Goal: Task Accomplishment & Management: Manage account settings

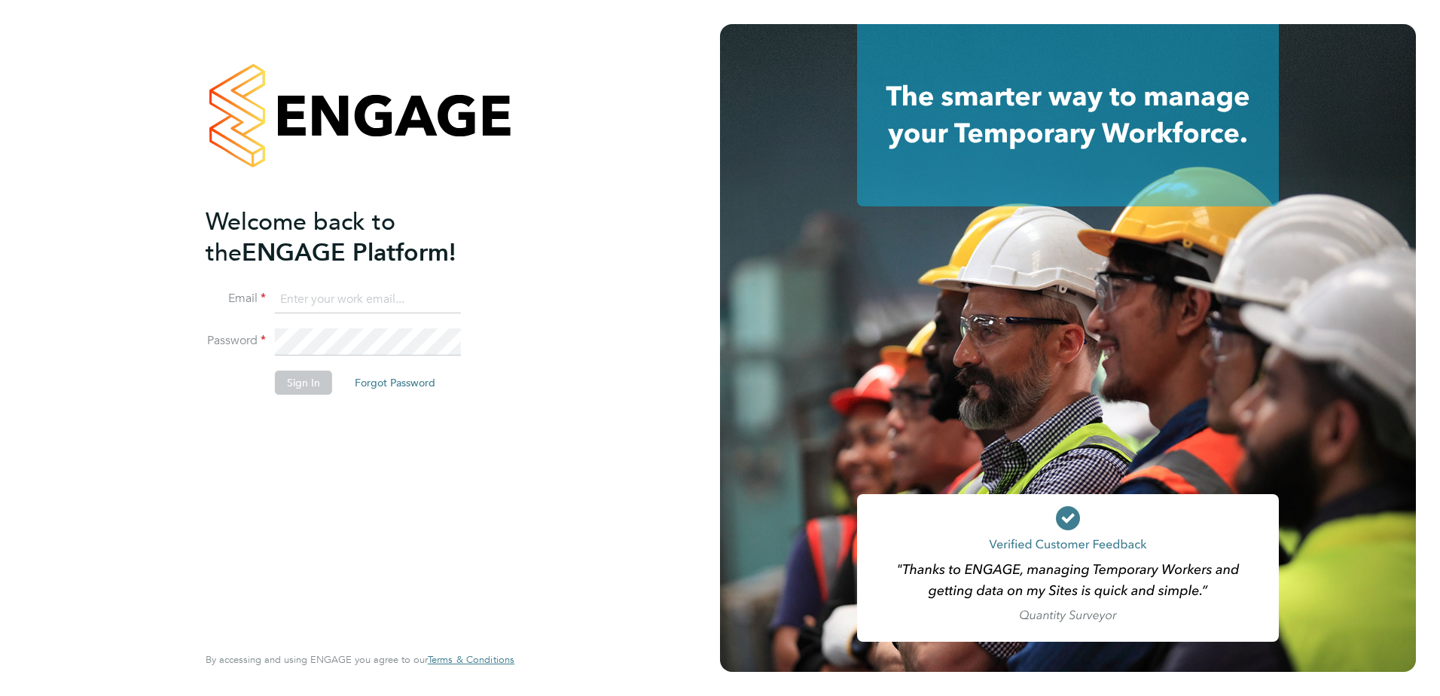
click at [312, 297] on input at bounding box center [368, 299] width 186 height 27
type input "chloe.taquin@thornbaker.co.uk"
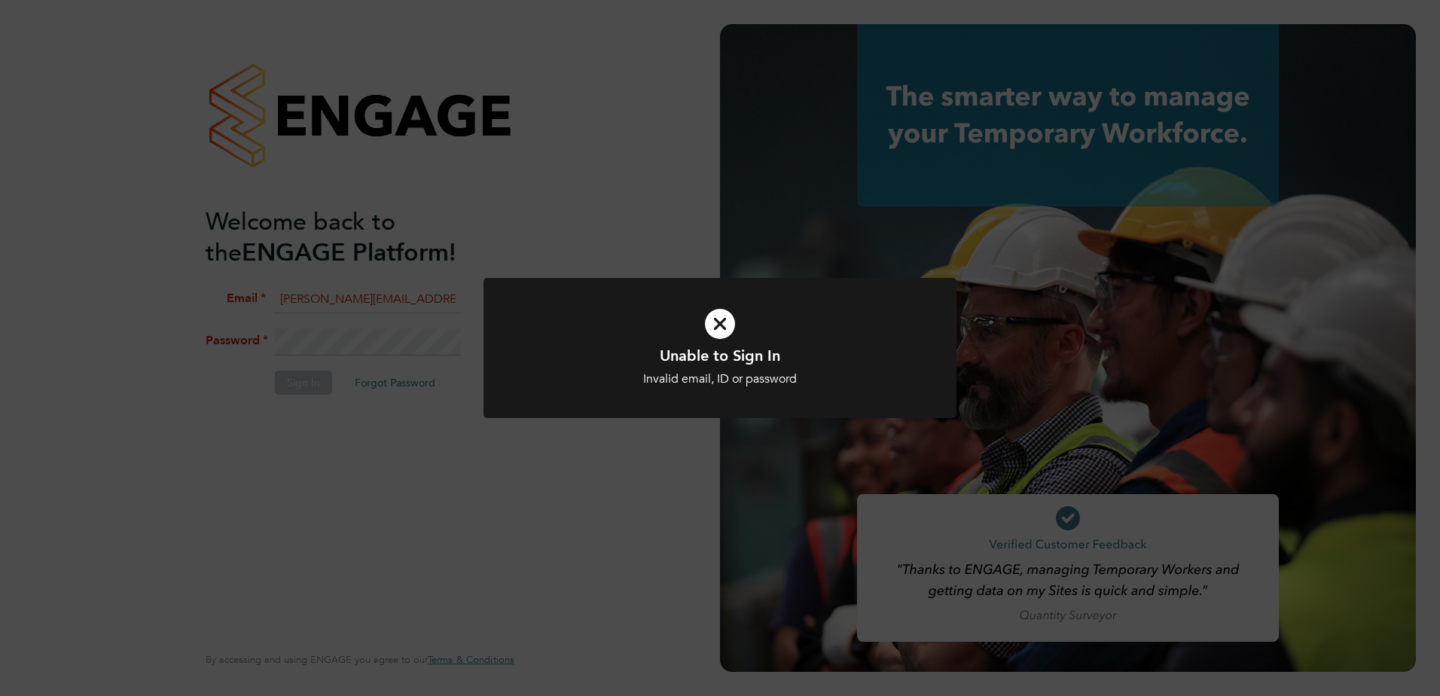
click at [321, 337] on div "Unable to Sign In Invalid email, ID or password Cancel Okay" at bounding box center [720, 348] width 1440 height 696
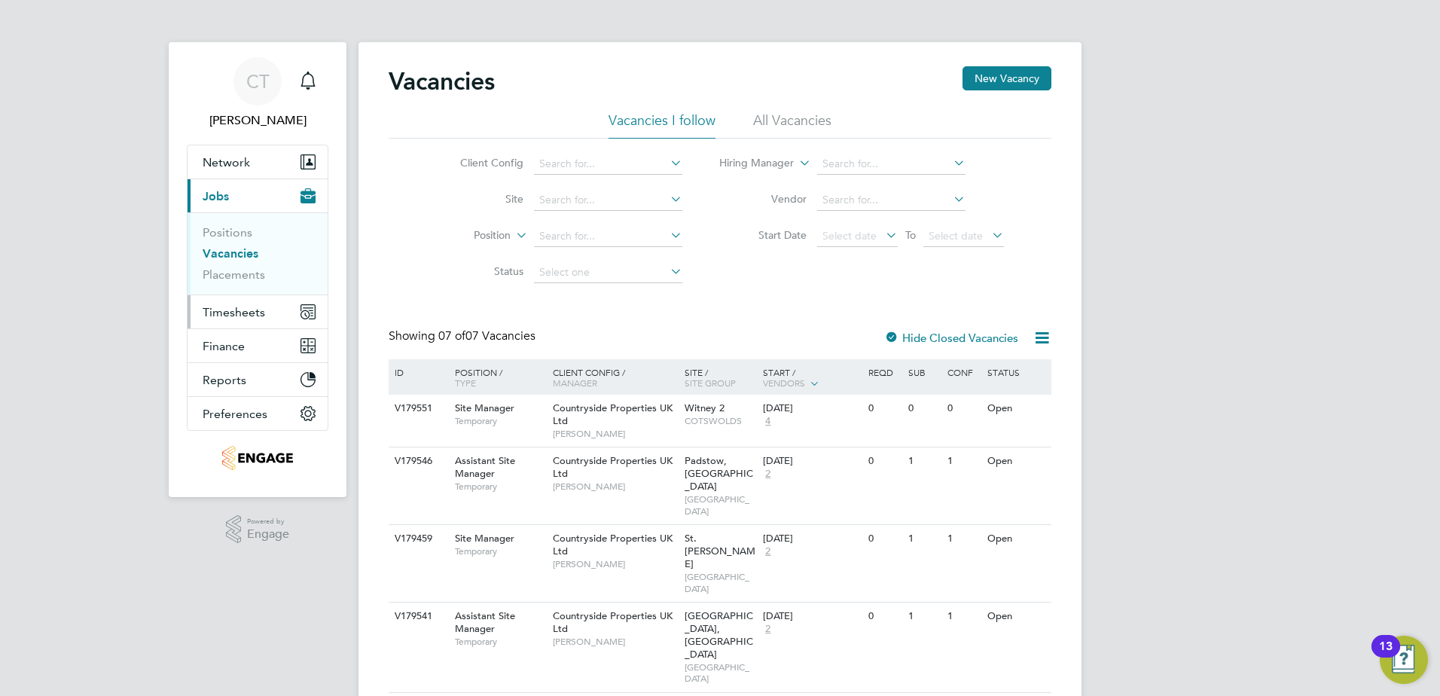
click at [264, 311] on span "Timesheets" at bounding box center [234, 312] width 62 height 14
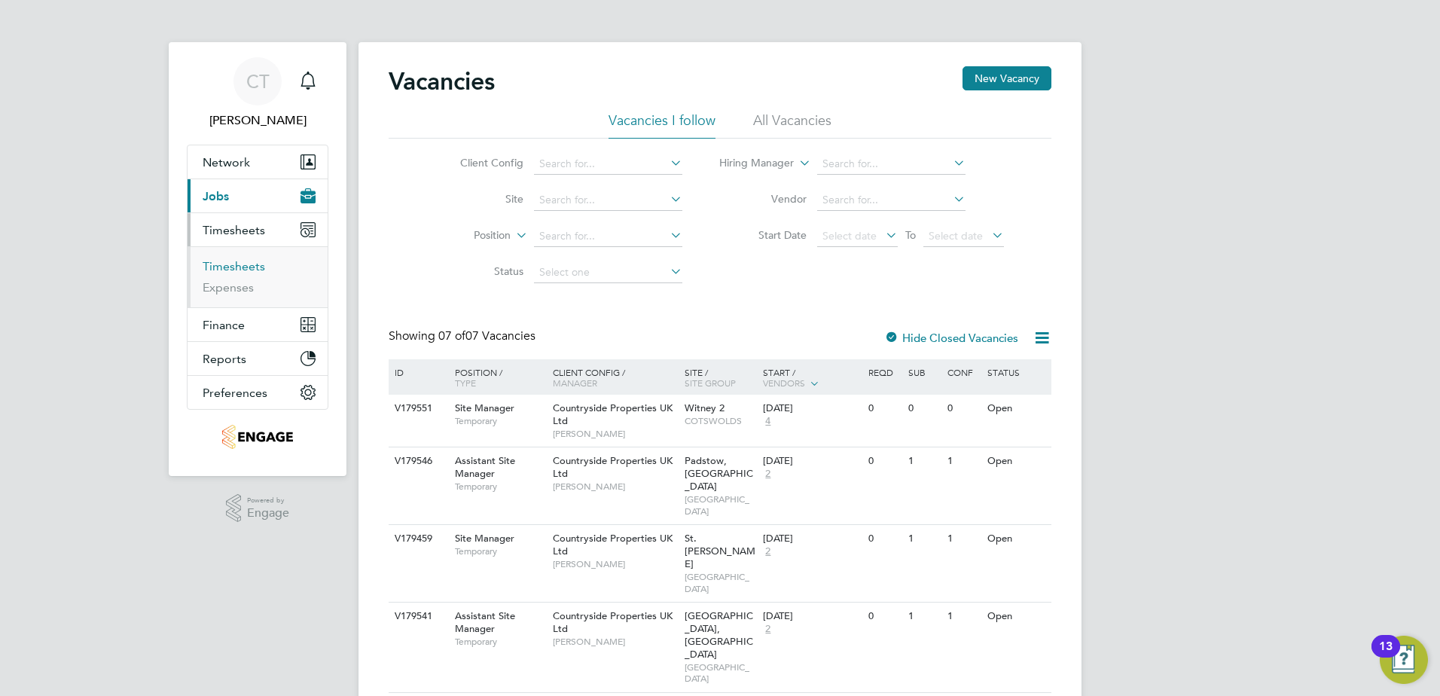
click at [250, 266] on link "Timesheets" at bounding box center [234, 266] width 62 height 14
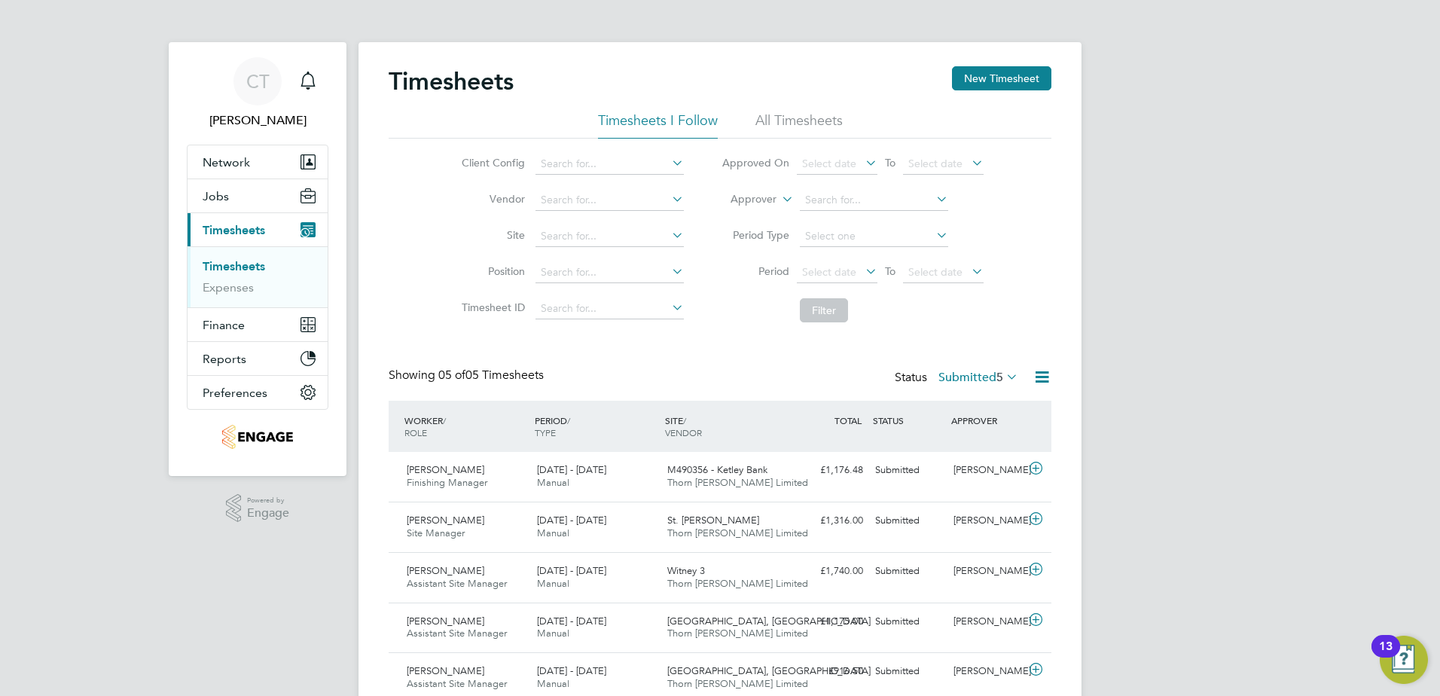
click at [1001, 376] on span "5" at bounding box center [999, 377] width 7 height 15
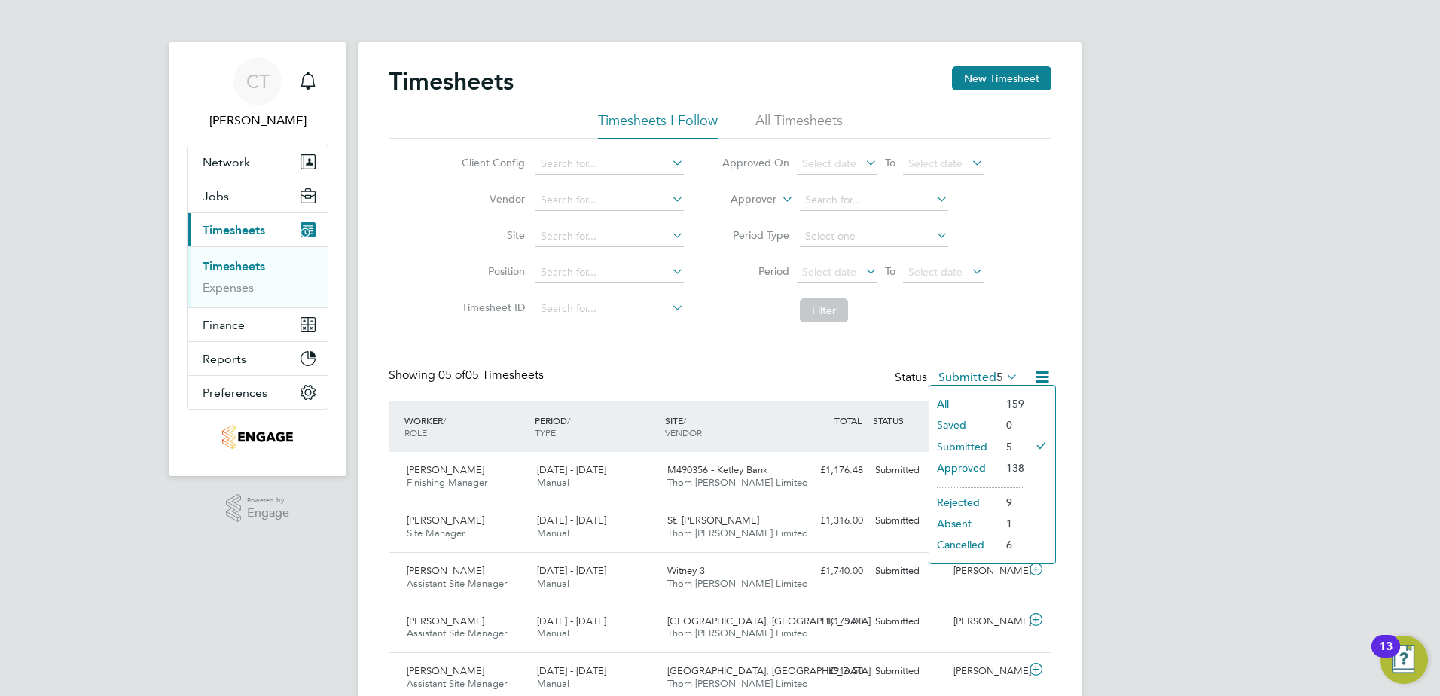
click at [961, 468] on li "Approved" at bounding box center [963, 467] width 69 height 21
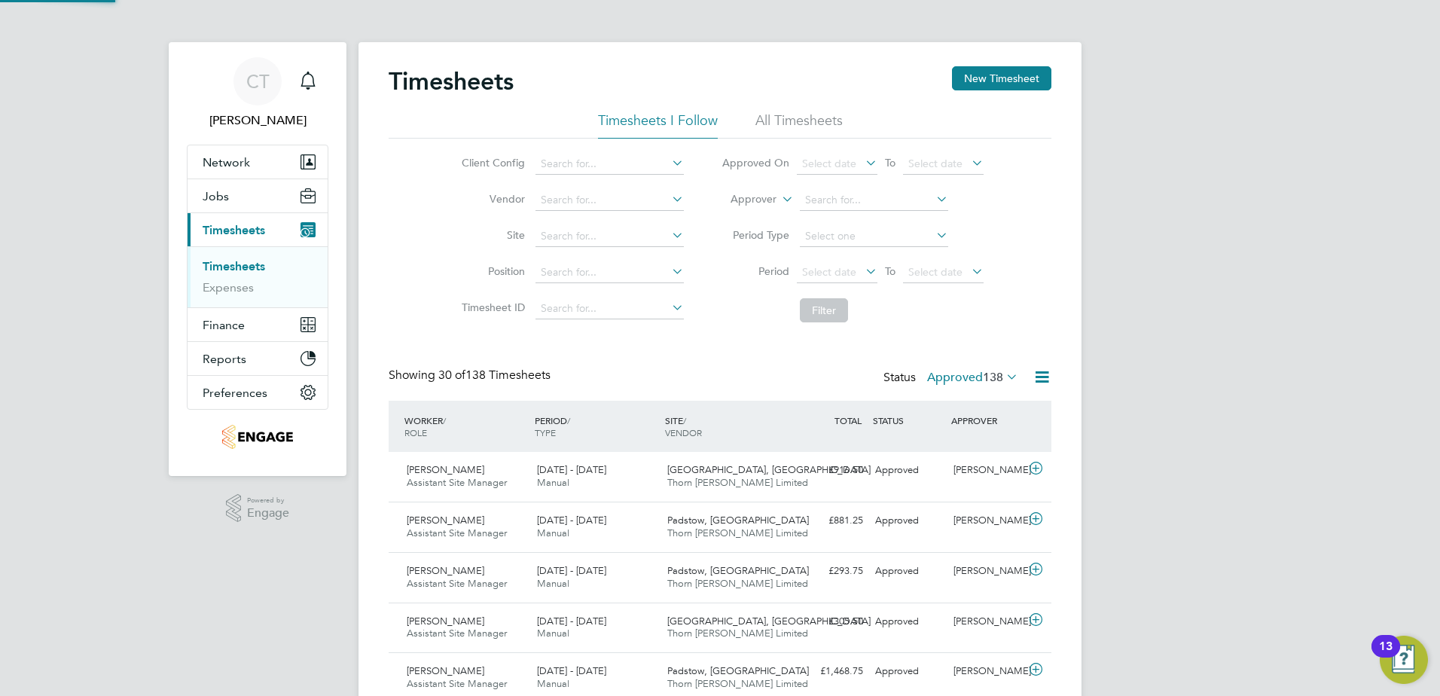
scroll to position [38, 131]
click at [1003, 375] on icon at bounding box center [1003, 376] width 0 height 21
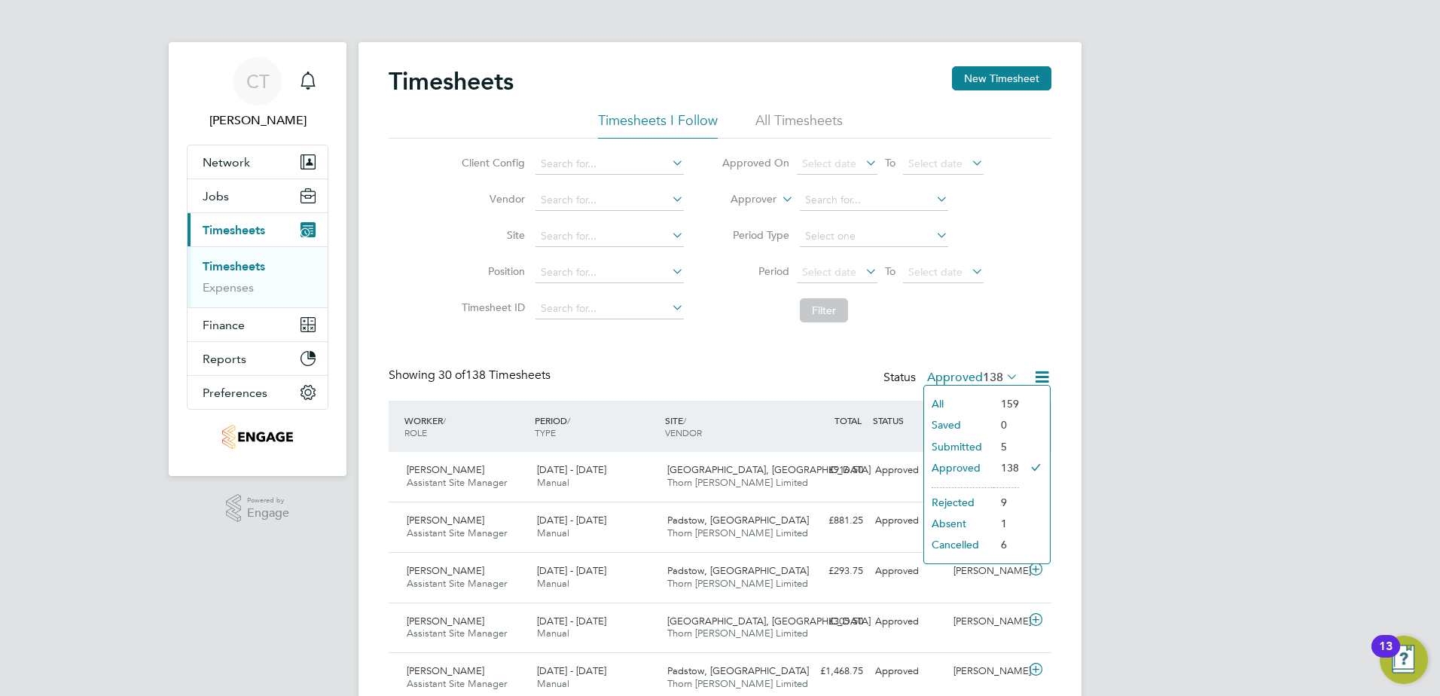
click at [961, 445] on li "Submitted" at bounding box center [958, 446] width 69 height 21
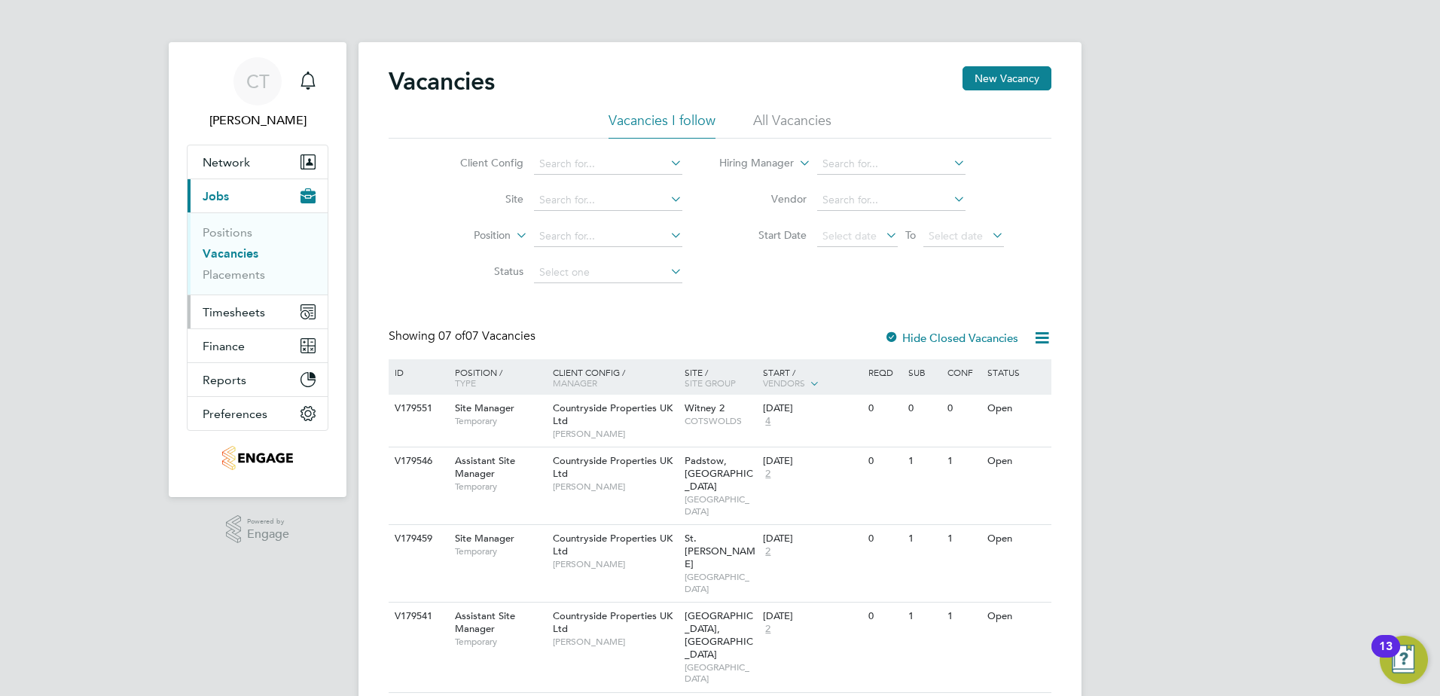
click at [254, 306] on span "Timesheets" at bounding box center [234, 312] width 62 height 14
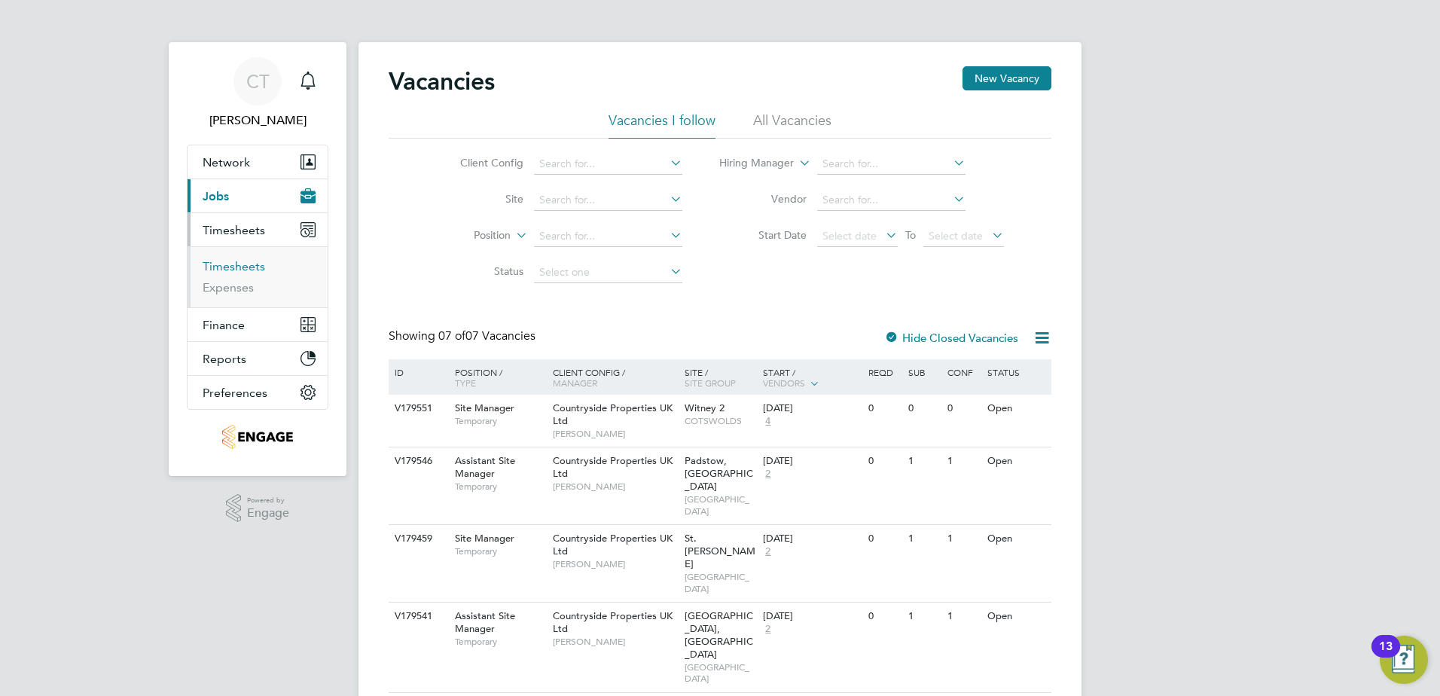
click at [240, 269] on link "Timesheets" at bounding box center [234, 266] width 62 height 14
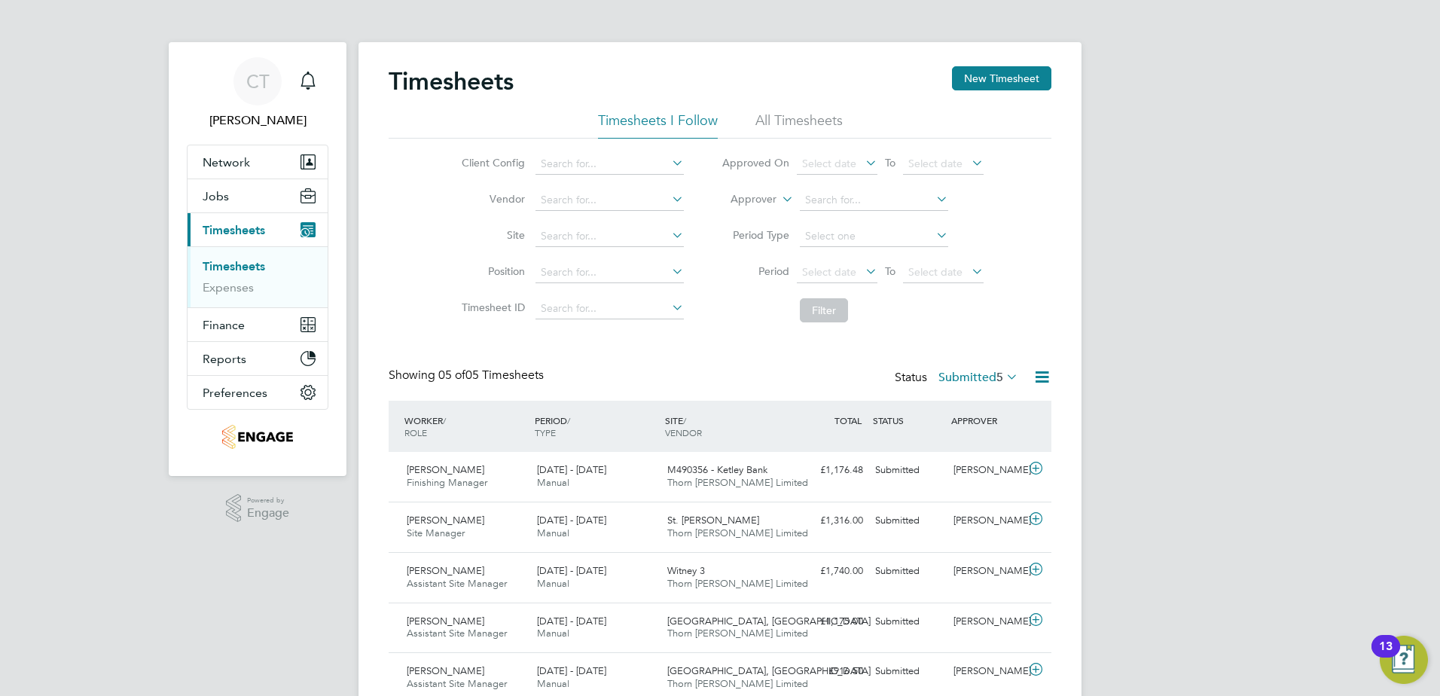
click at [1003, 374] on icon at bounding box center [1003, 376] width 0 height 21
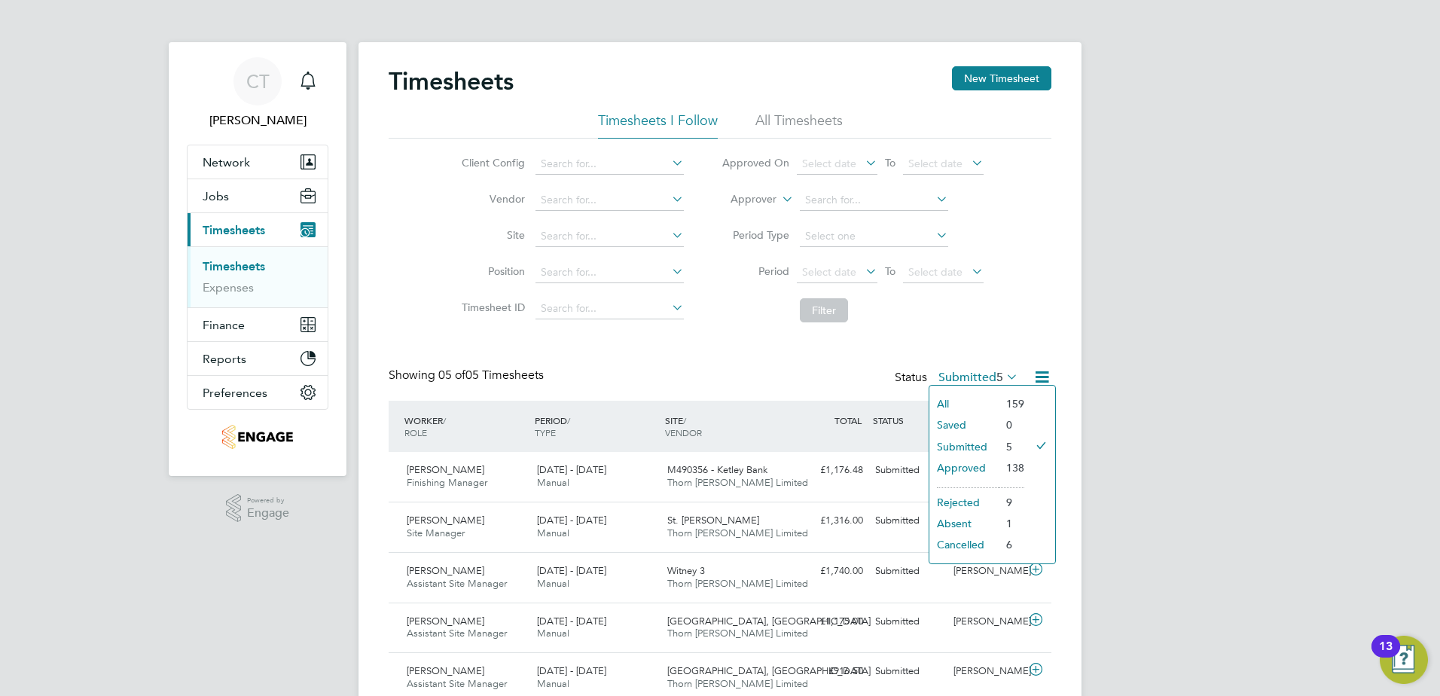
click at [980, 465] on li "Approved" at bounding box center [963, 467] width 69 height 21
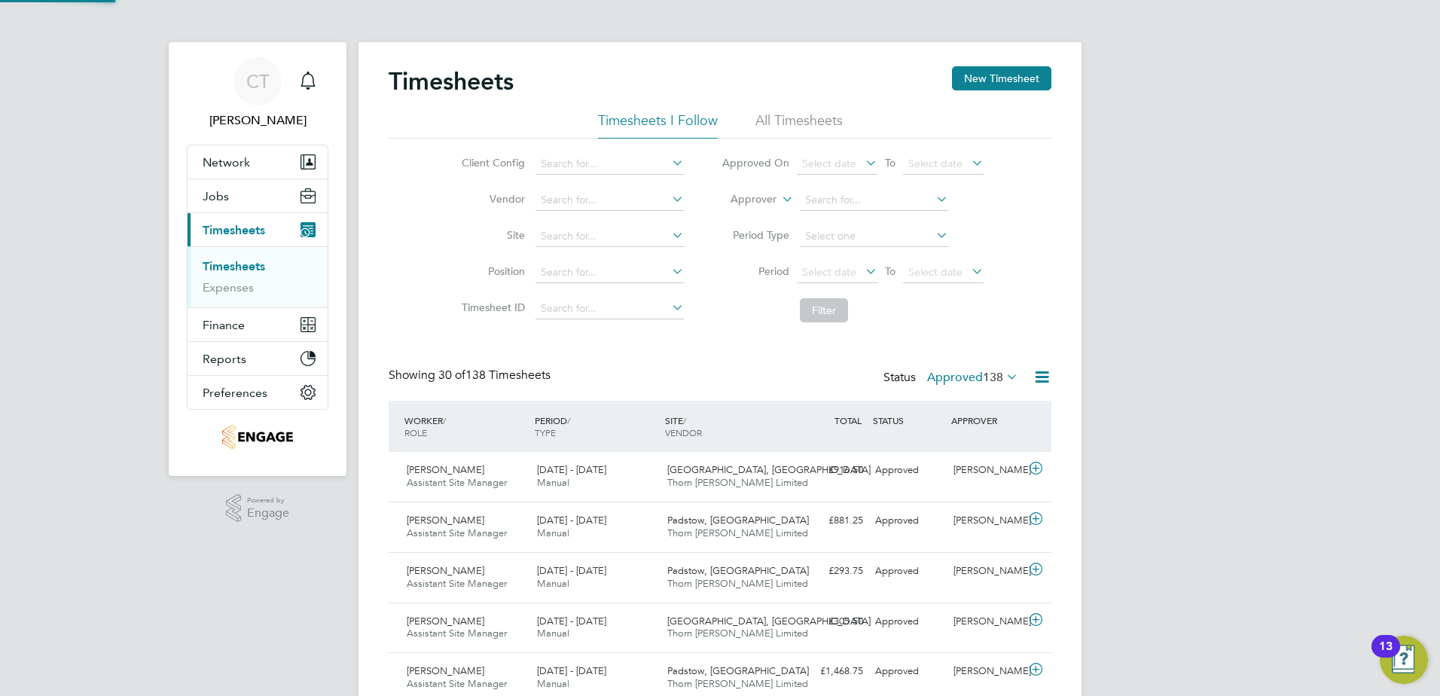
scroll to position [38, 131]
click at [961, 376] on label "Approved 138" at bounding box center [972, 377] width 91 height 15
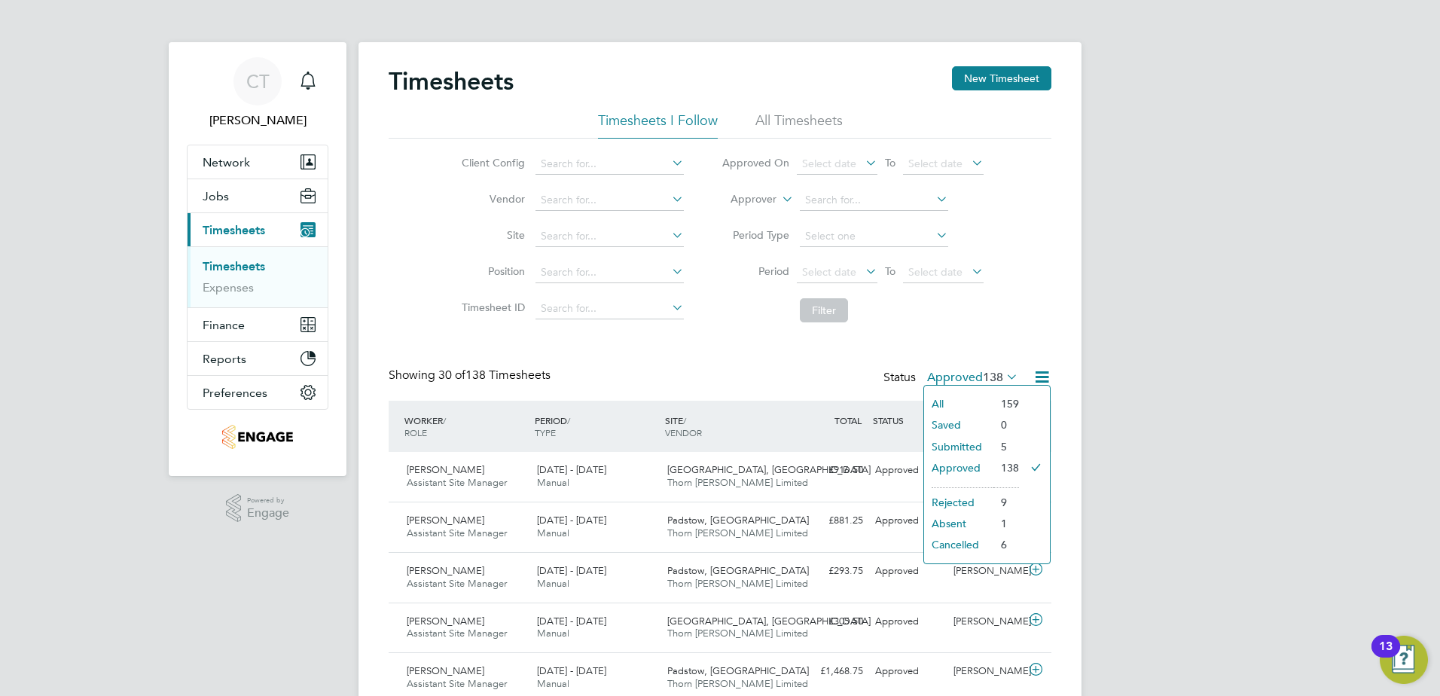
click at [948, 443] on li "Submitted" at bounding box center [958, 446] width 69 height 21
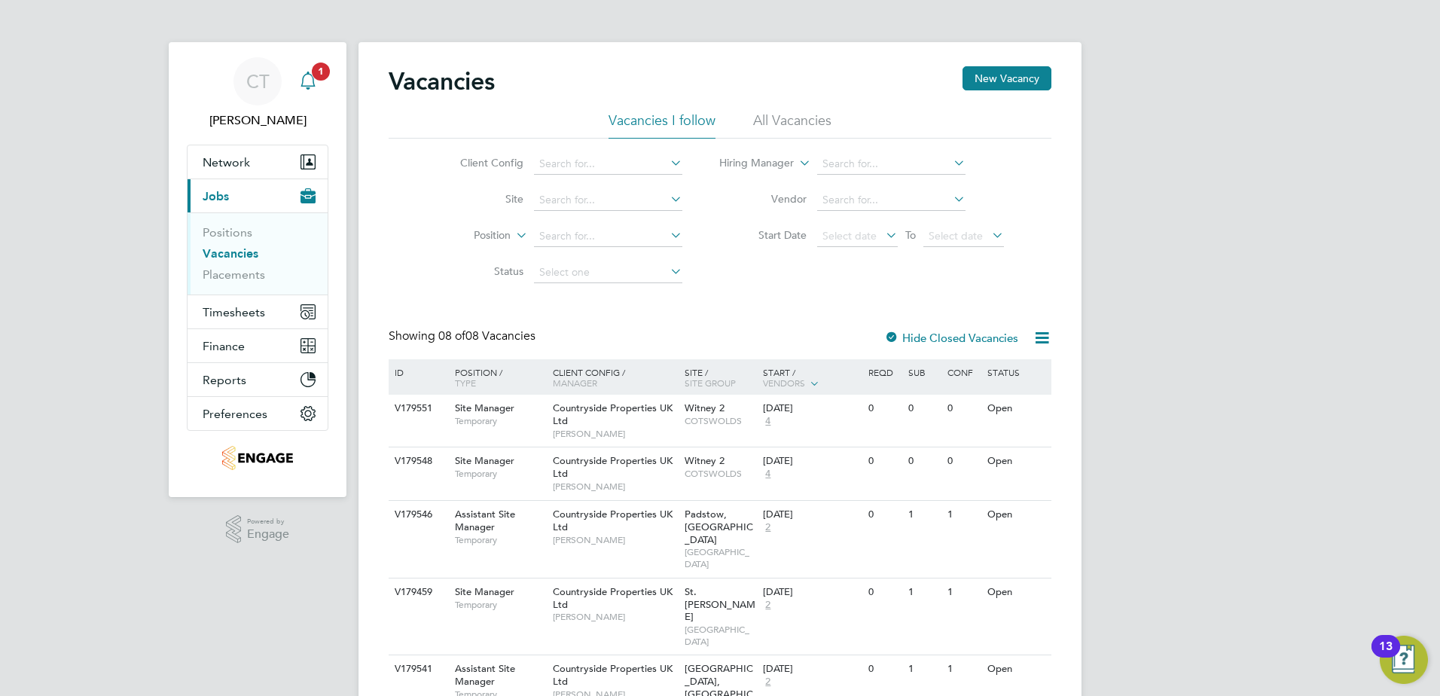
click at [319, 73] on span "1" at bounding box center [321, 71] width 18 height 18
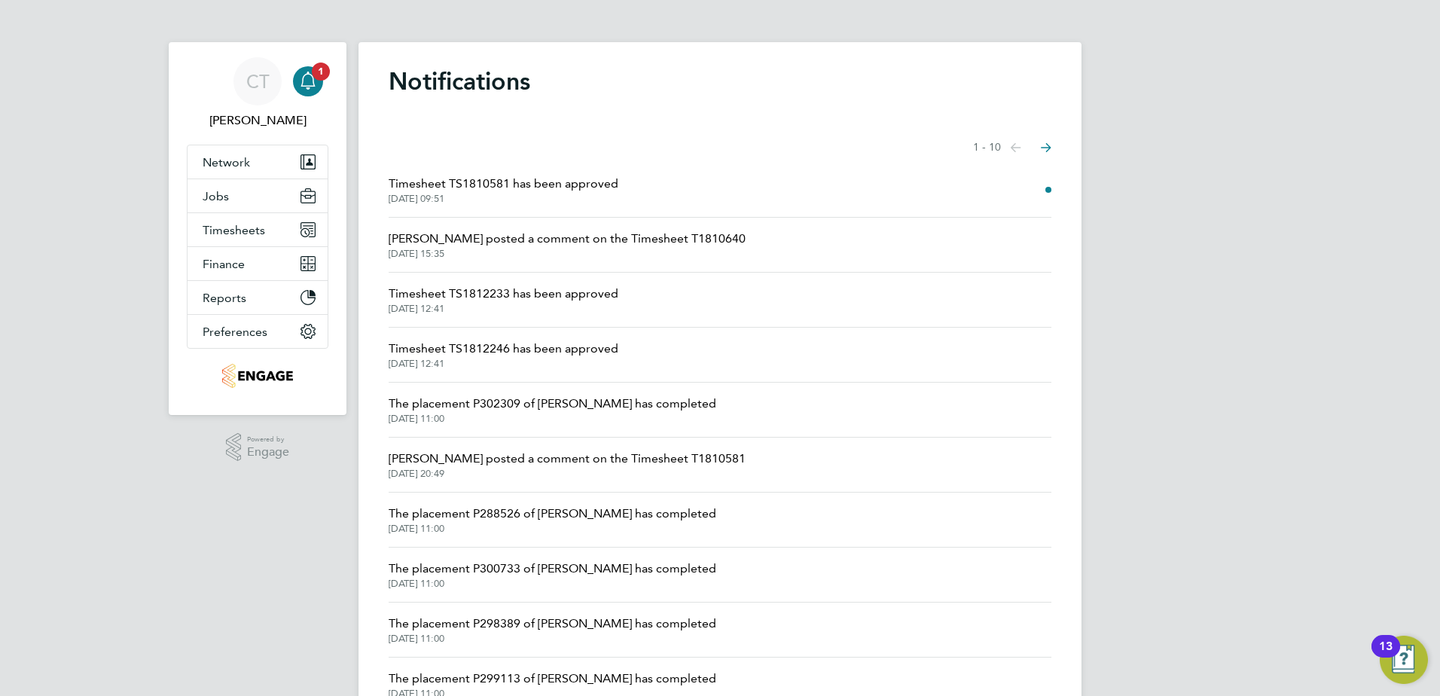
click at [567, 190] on span "Timesheet TS1810581 has been approved" at bounding box center [503, 184] width 230 height 18
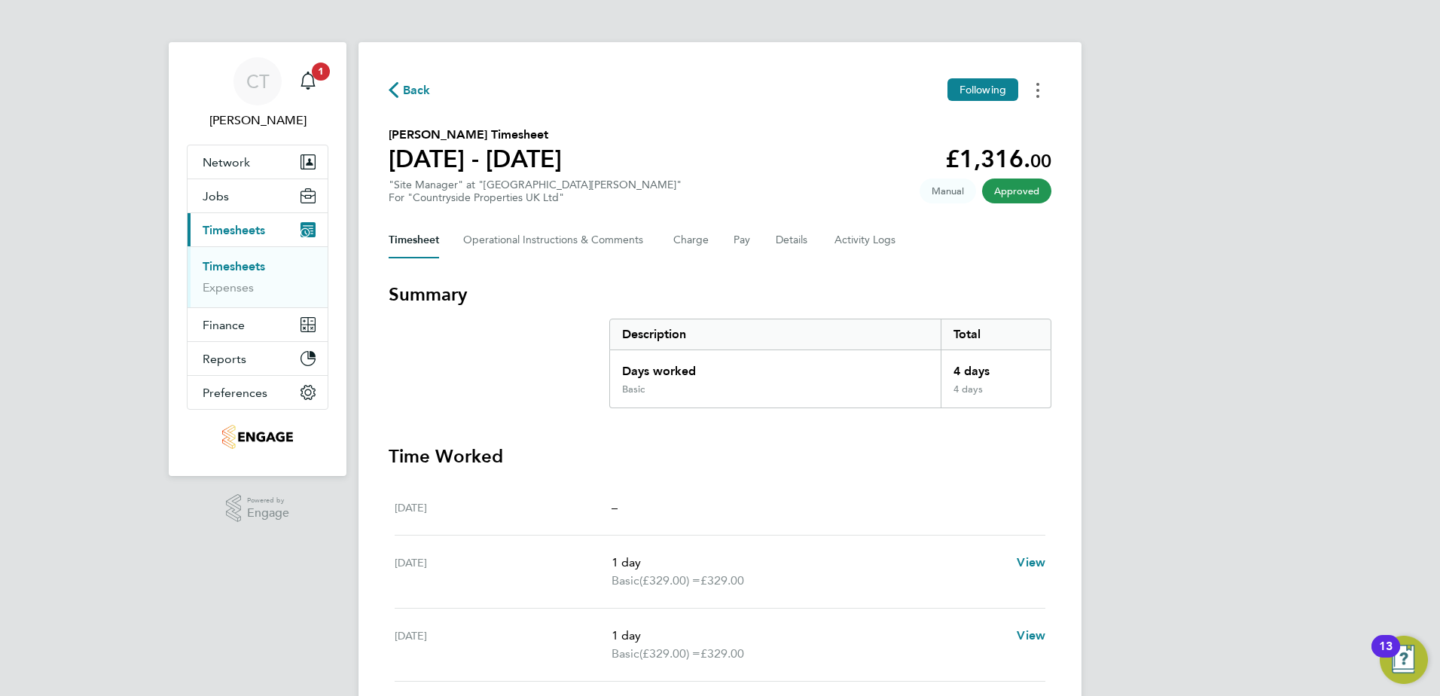
click at [1033, 90] on button "Timesheets Menu" at bounding box center [1037, 89] width 27 height 23
click at [955, 116] on link "Download timesheet" at bounding box center [960, 123] width 181 height 30
click at [405, 90] on span "Back" at bounding box center [417, 90] width 28 height 18
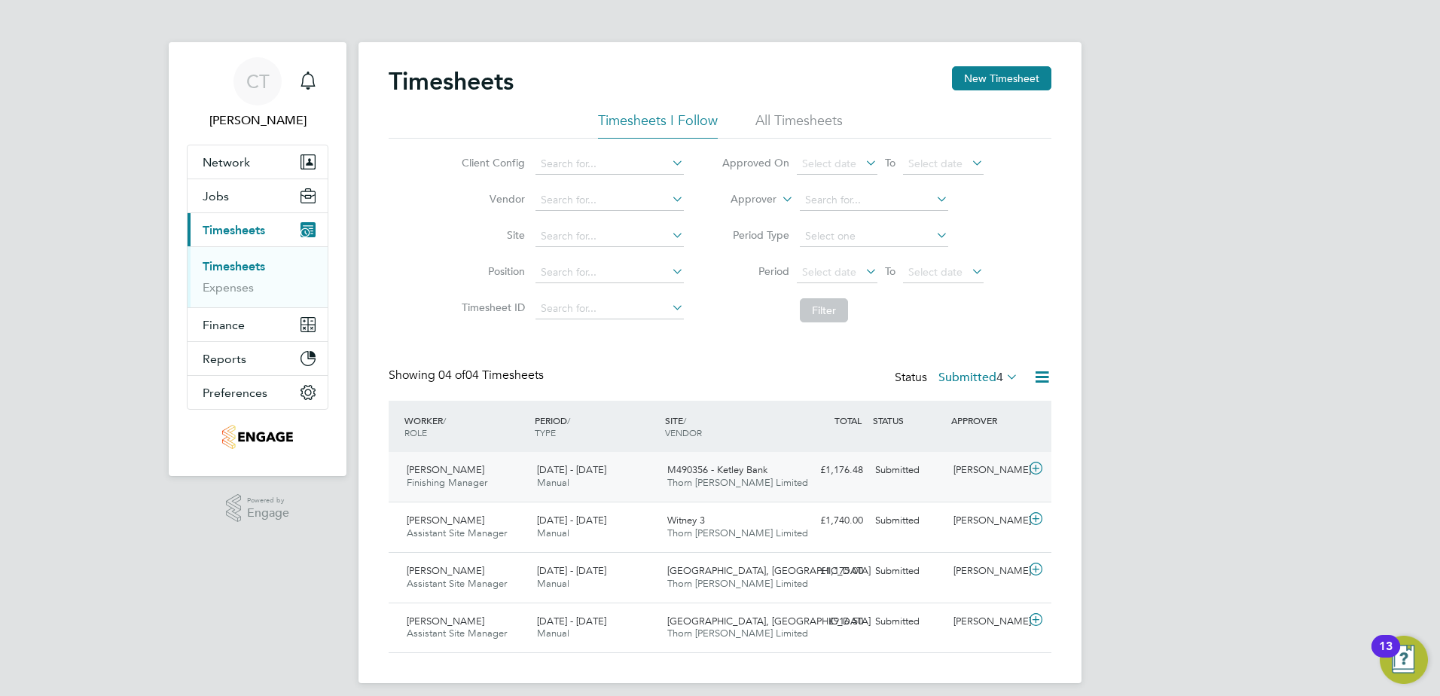
click at [452, 474] on div "Tevin Bolt Finishing Manager 25 - 31 Aug 2025" at bounding box center [466, 477] width 130 height 38
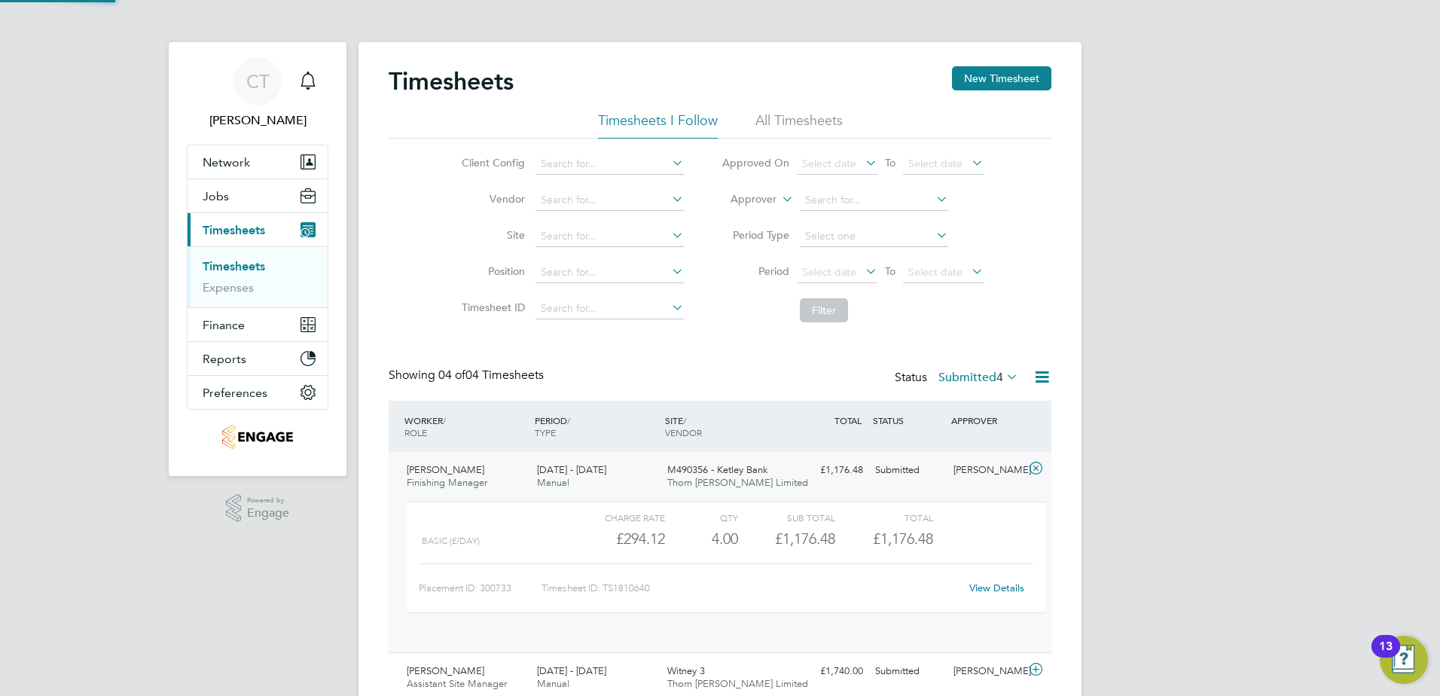
scroll to position [26, 147]
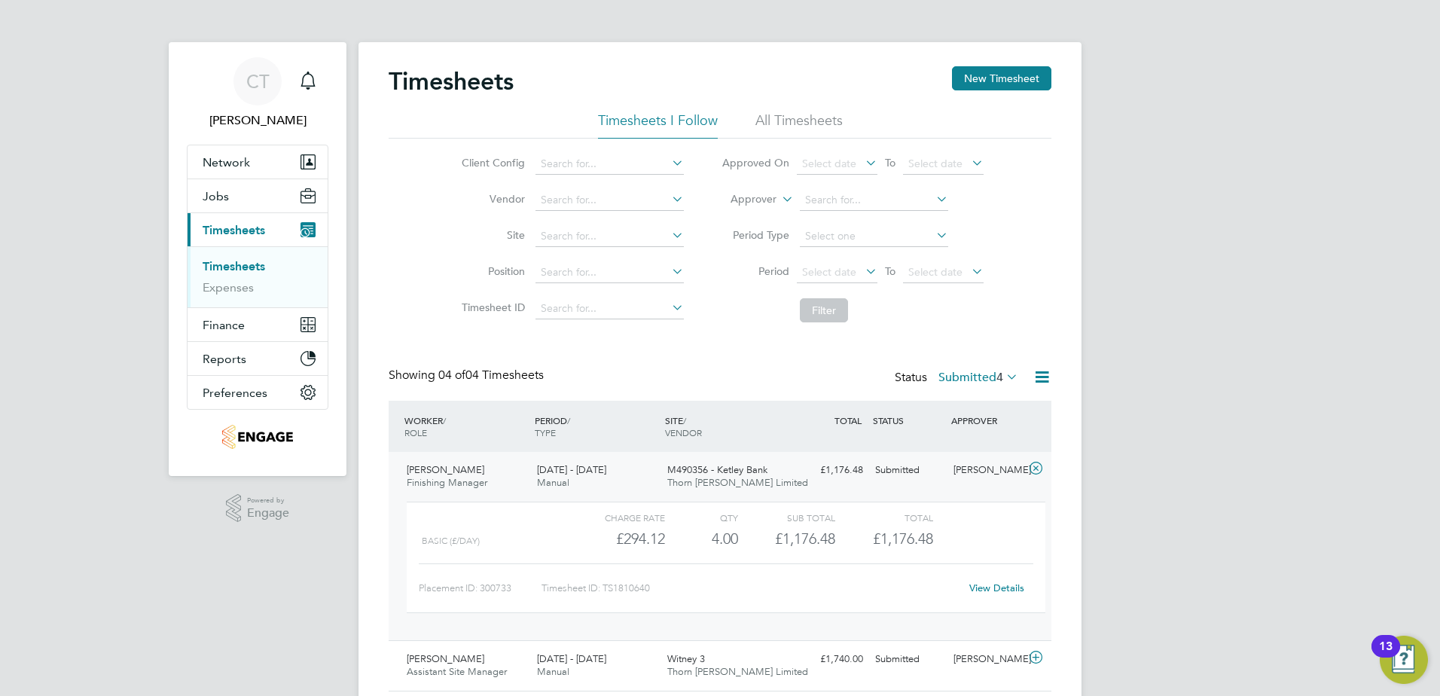
click at [906, 473] on div "Submitted" at bounding box center [908, 470] width 78 height 25
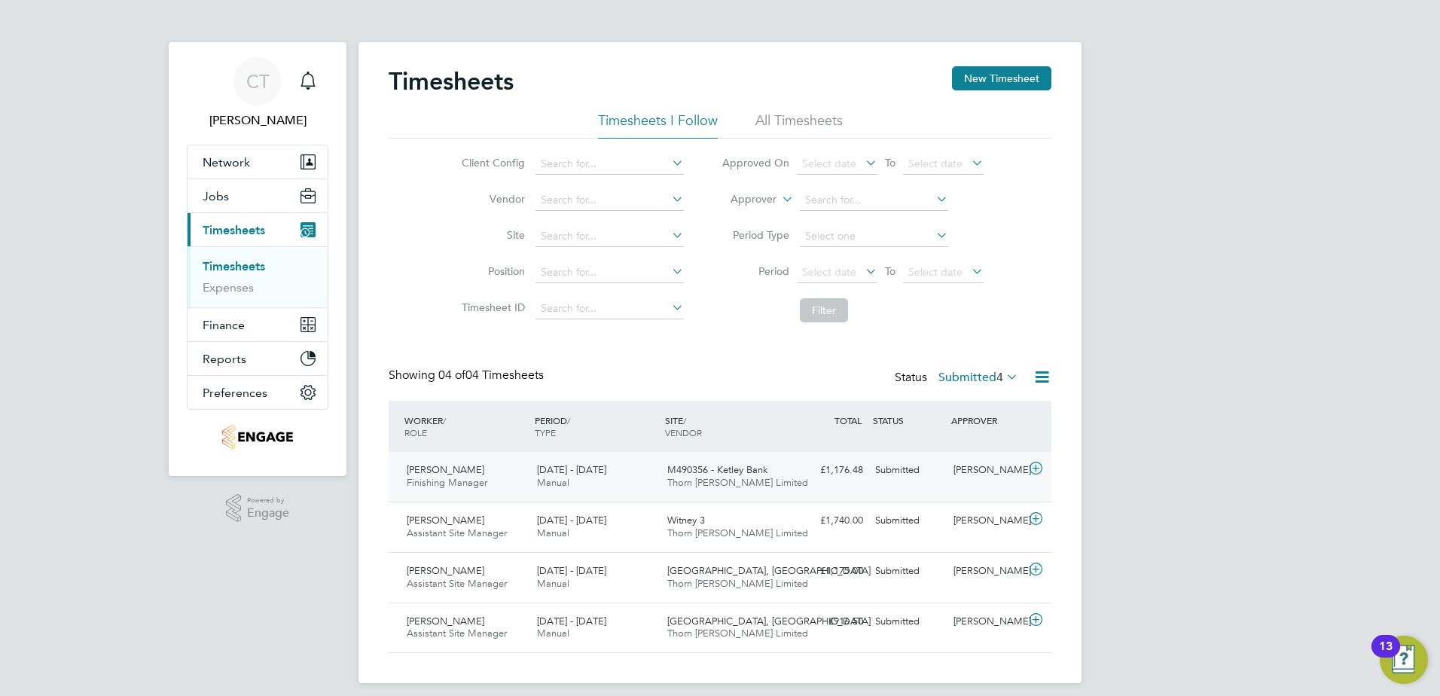
click at [437, 474] on span "[PERSON_NAME]" at bounding box center [446, 469] width 78 height 13
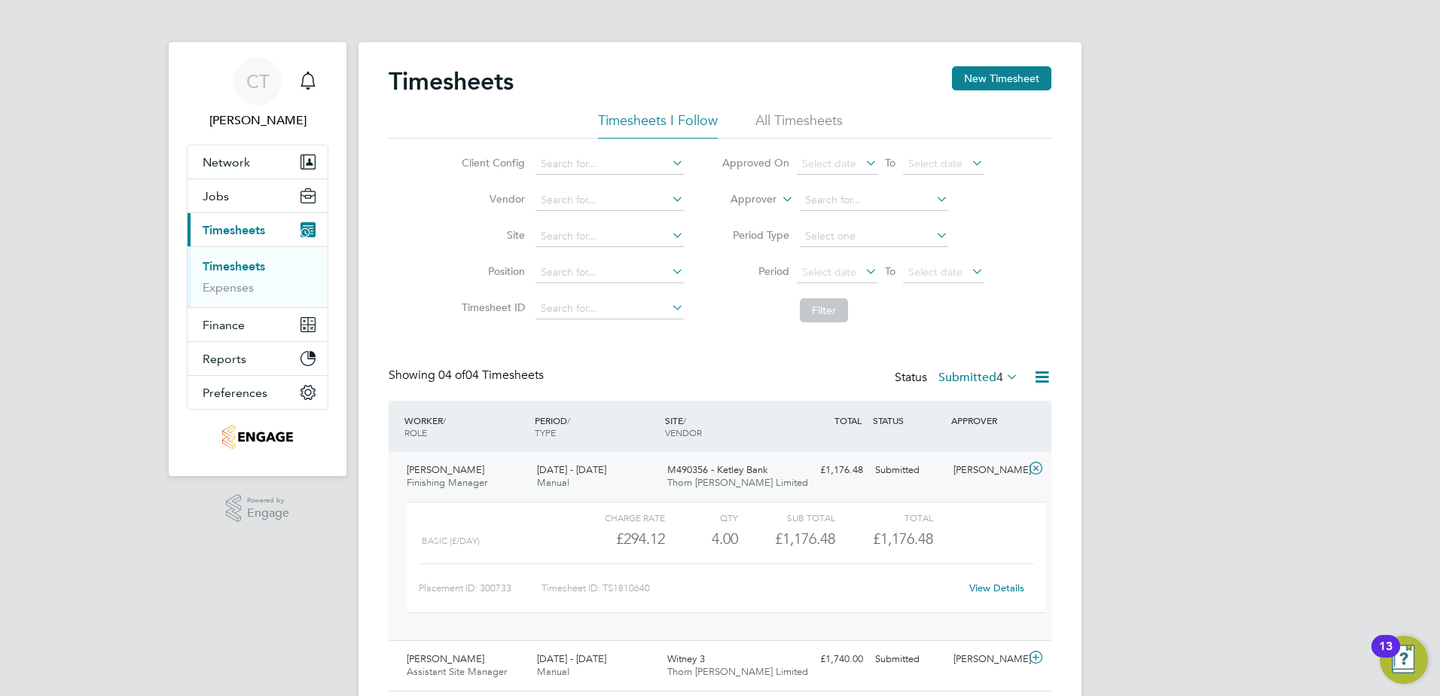
click at [1010, 587] on link "View Details" at bounding box center [996, 587] width 55 height 13
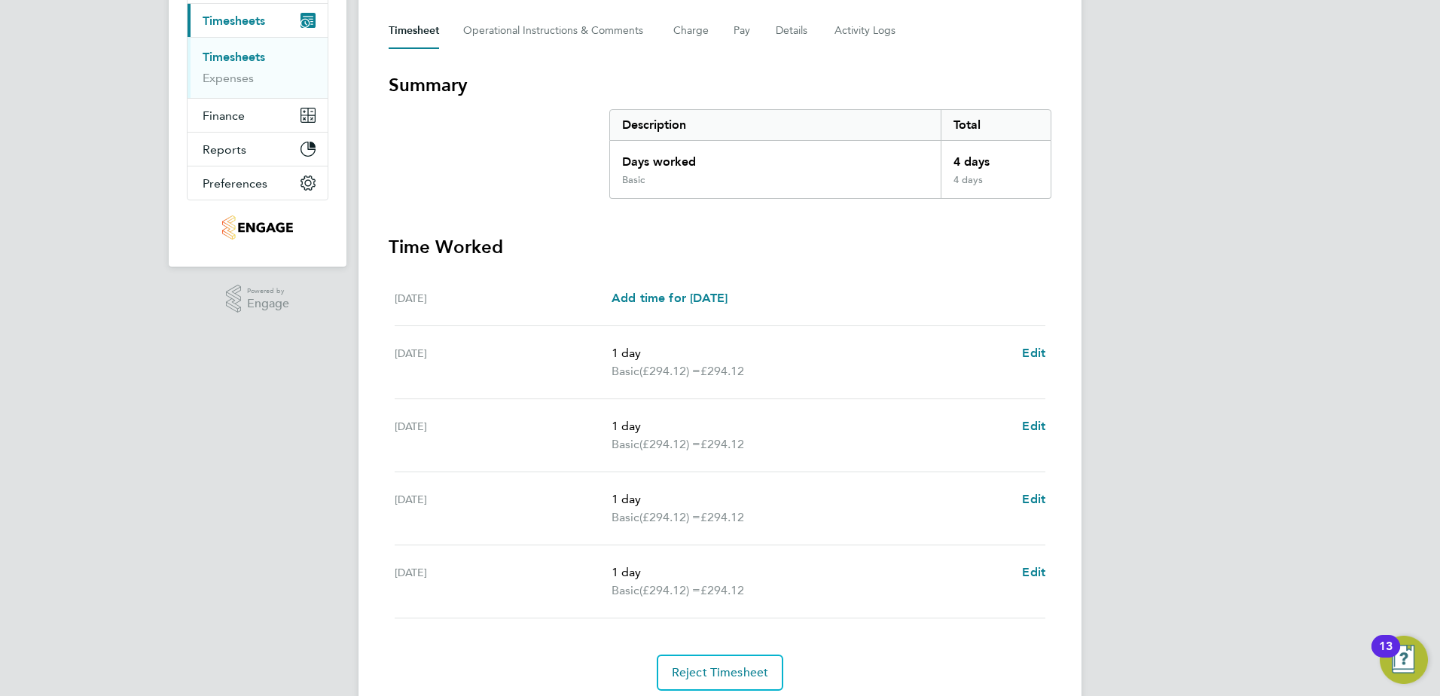
scroll to position [189, 0]
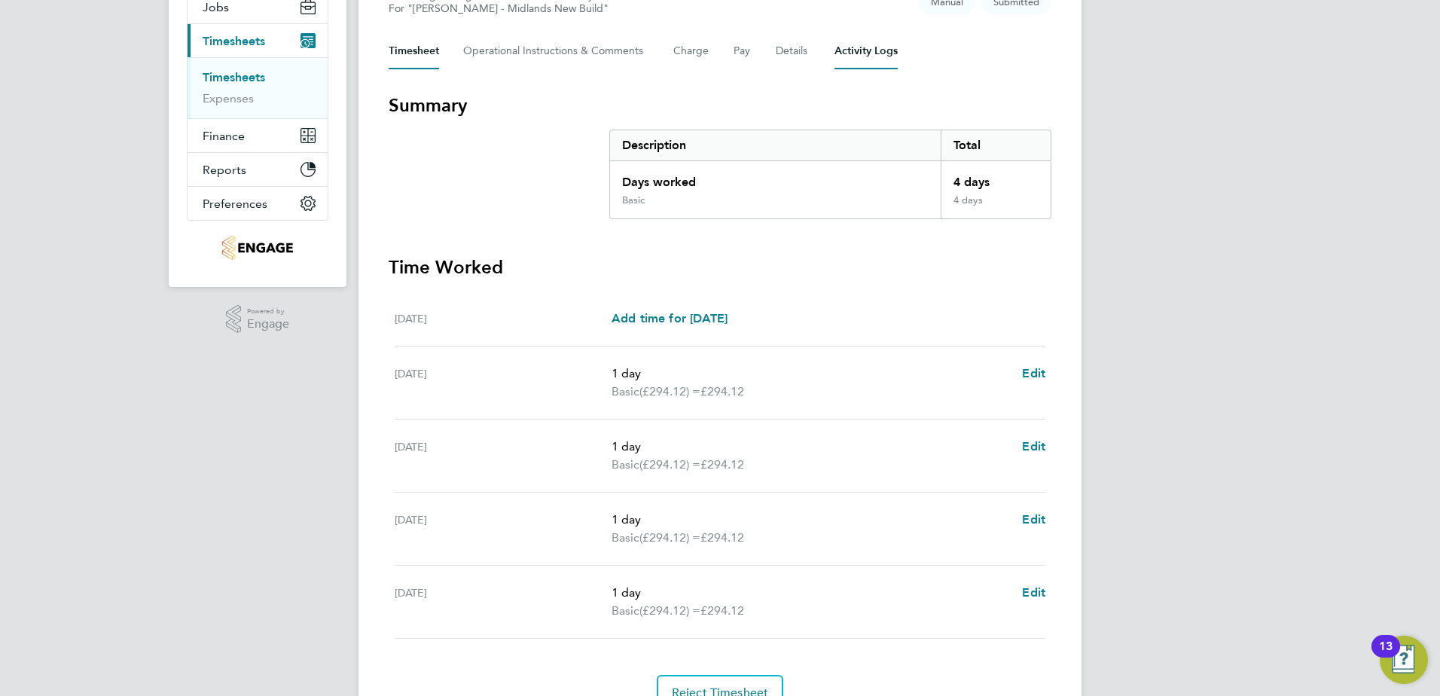
click at [882, 52] on Logs-tab "Activity Logs" at bounding box center [865, 51] width 63 height 36
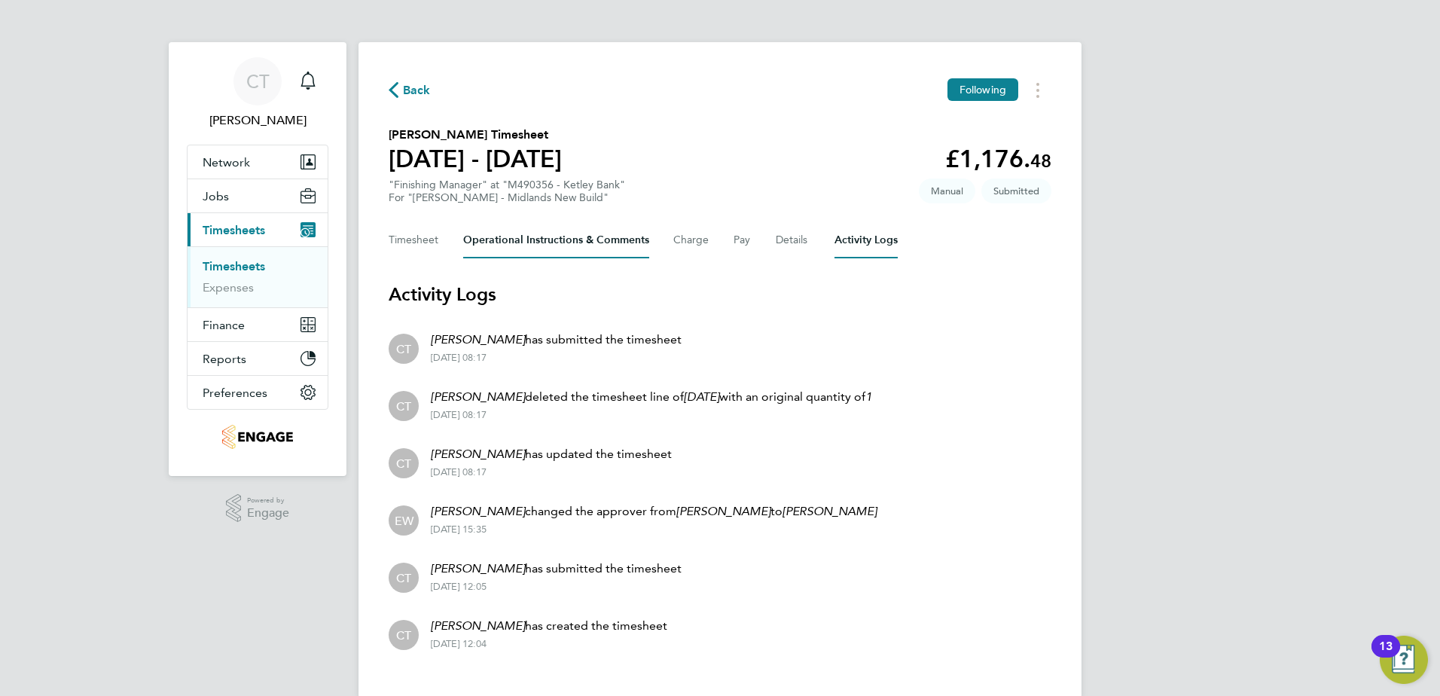
click at [591, 242] on Comments-tab "Operational Instructions & Comments" at bounding box center [556, 240] width 186 height 36
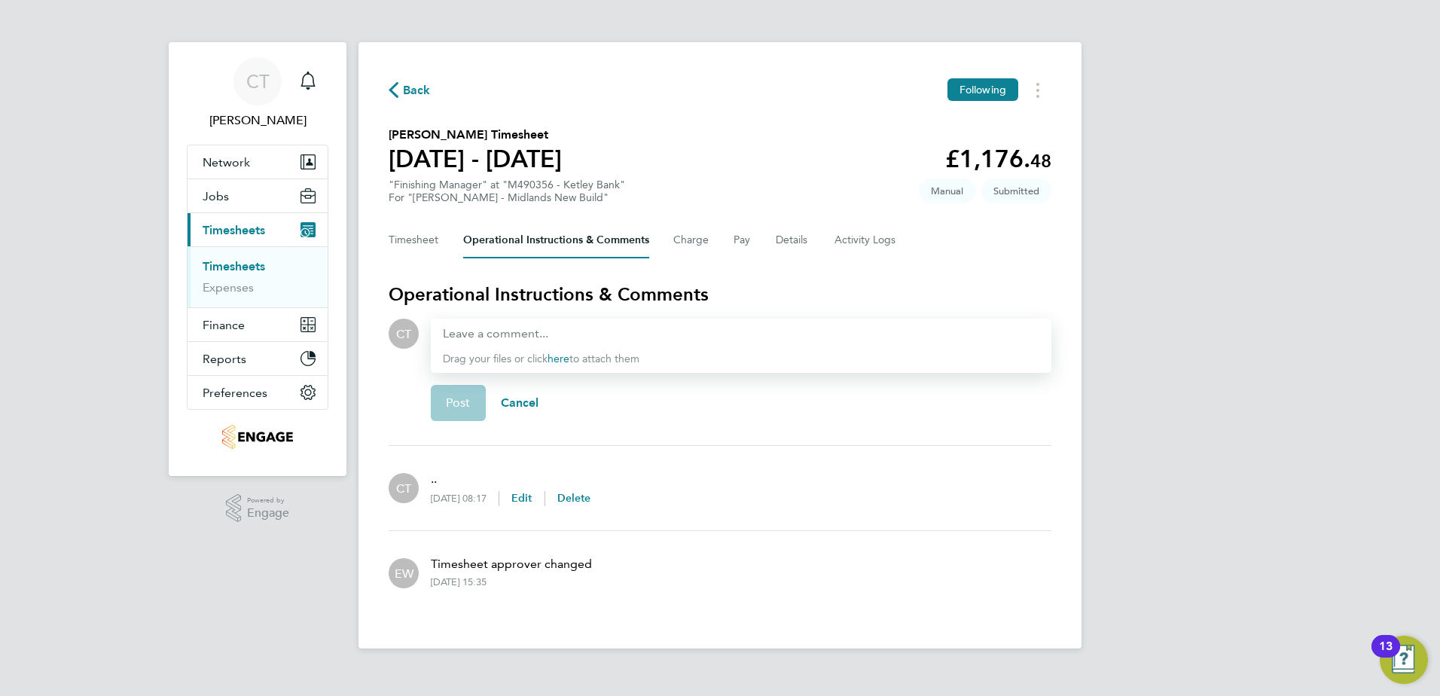
click at [715, 248] on div "Timesheet Operational Instructions & Comments Charge Pay Details Activity Logs" at bounding box center [719, 240] width 663 height 36
click at [794, 243] on button "Details" at bounding box center [792, 240] width 35 height 36
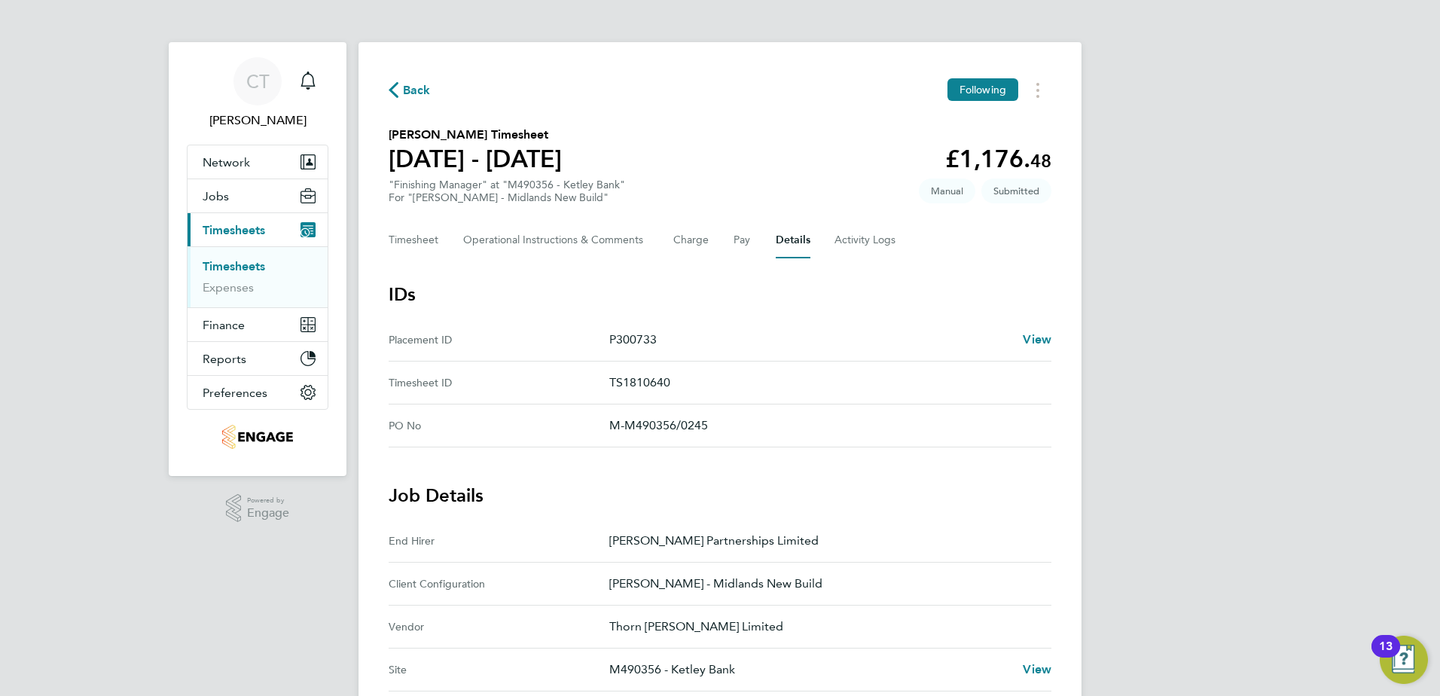
click at [419, 90] on span "Back" at bounding box center [417, 90] width 28 height 18
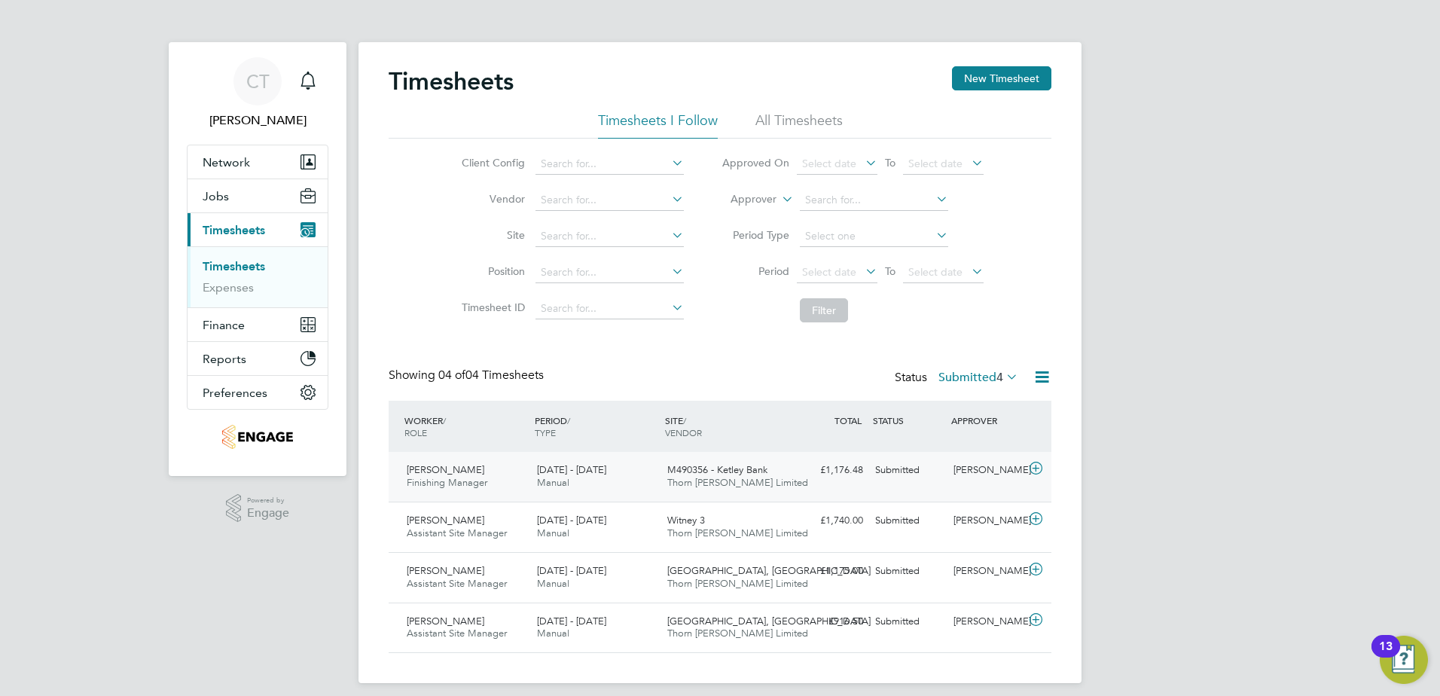
click at [1034, 469] on icon at bounding box center [1035, 468] width 19 height 12
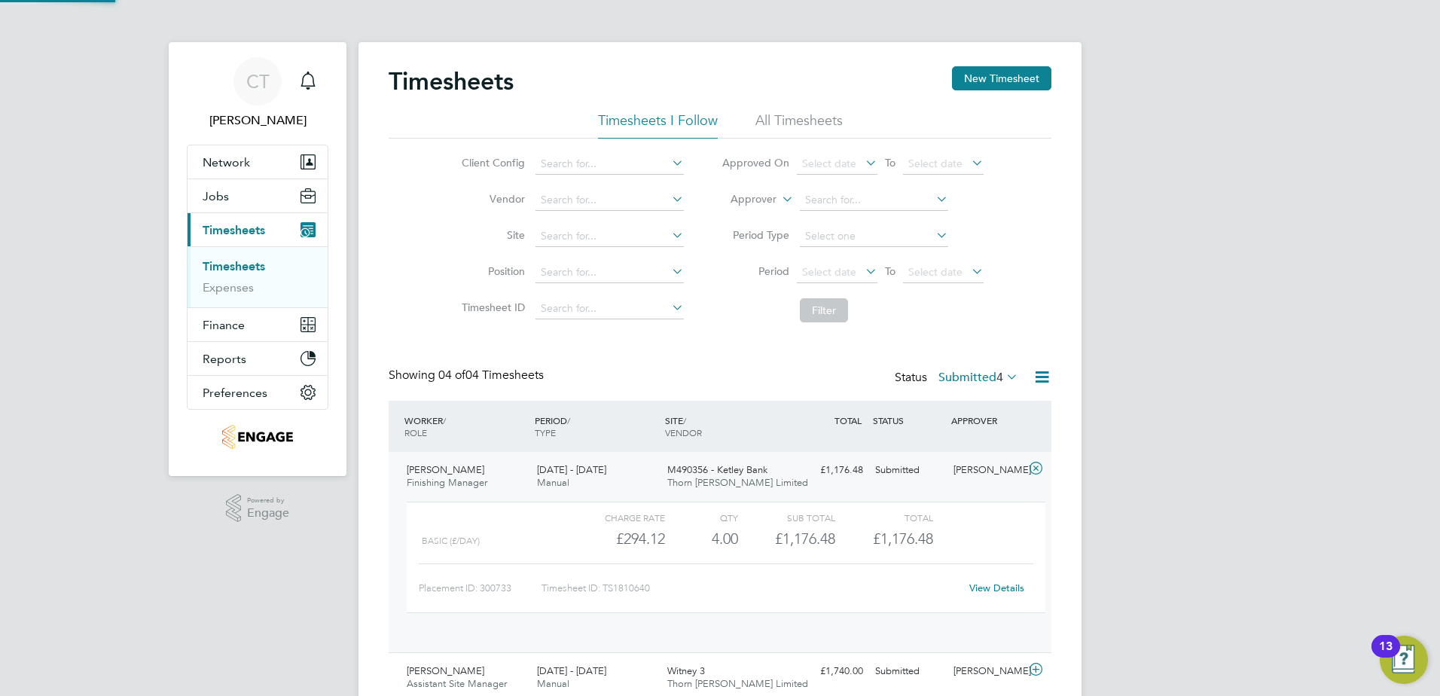
scroll to position [26, 147]
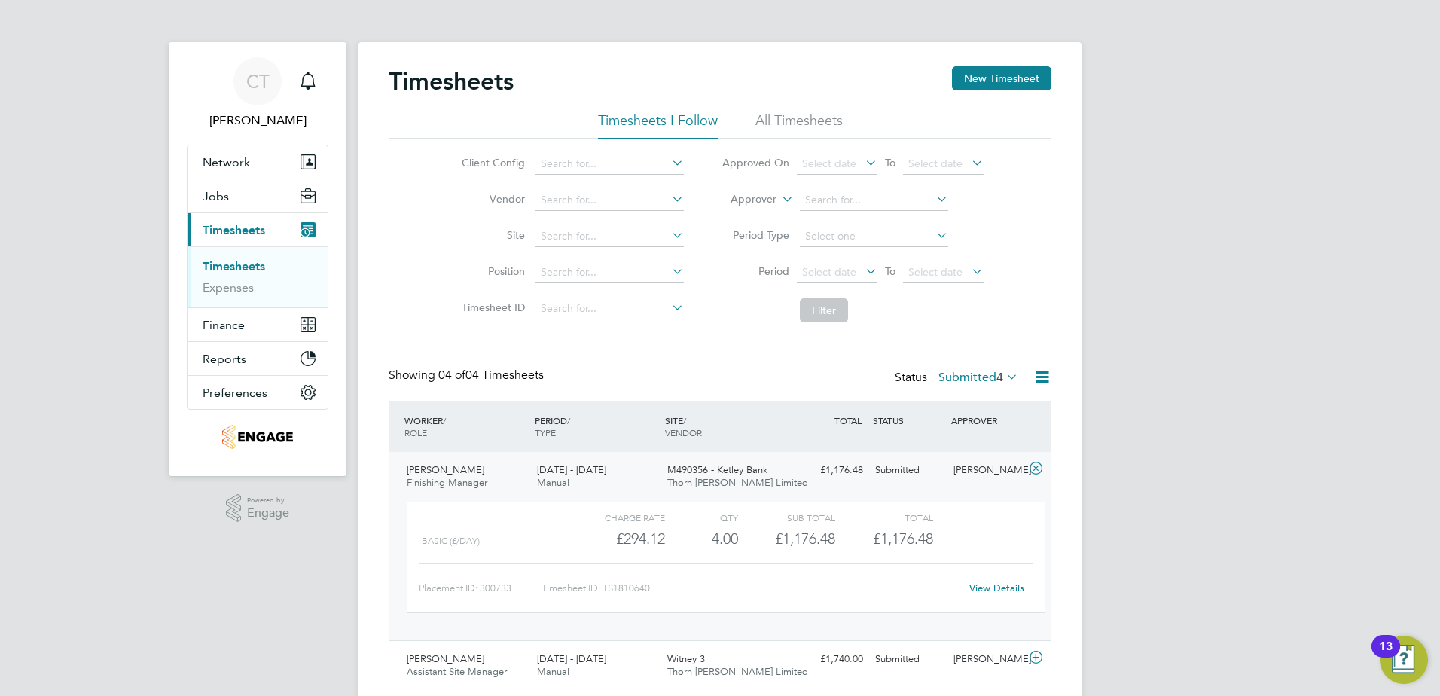
click at [1022, 591] on link "View Details" at bounding box center [996, 587] width 55 height 13
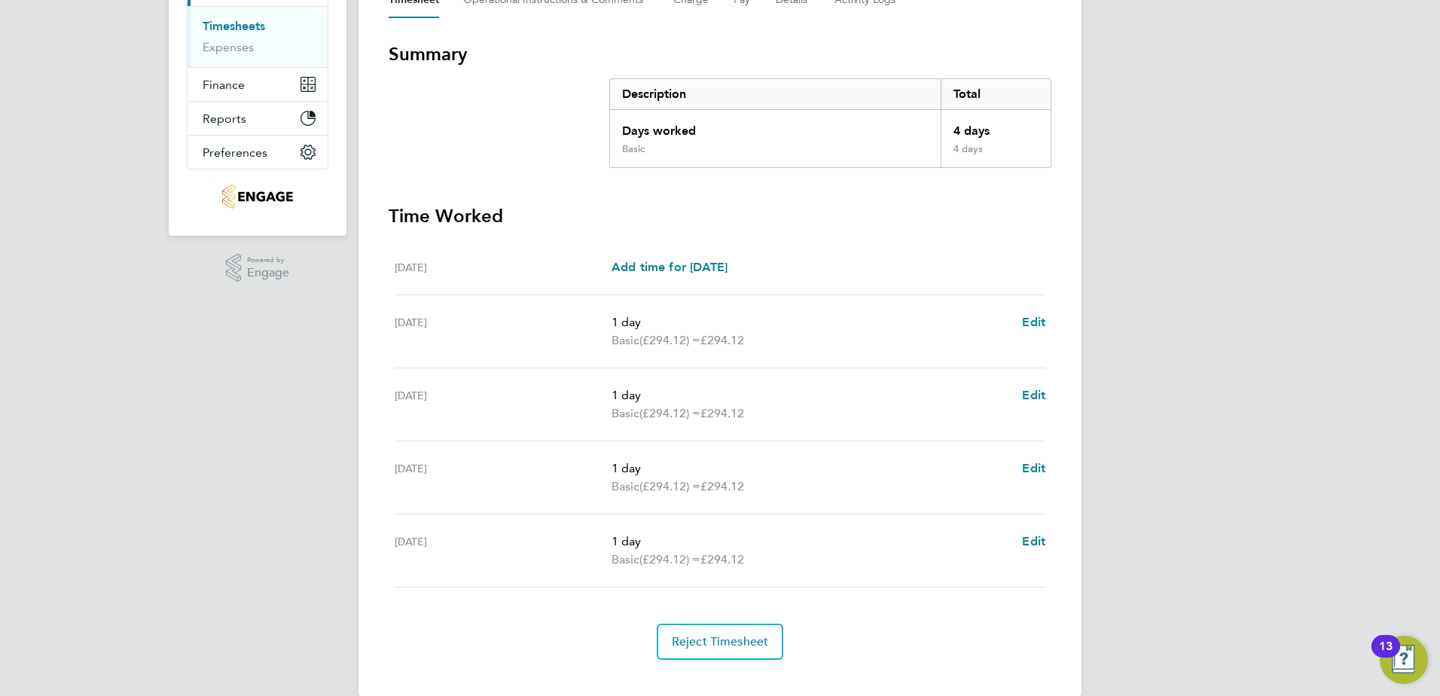
scroll to position [264, 0]
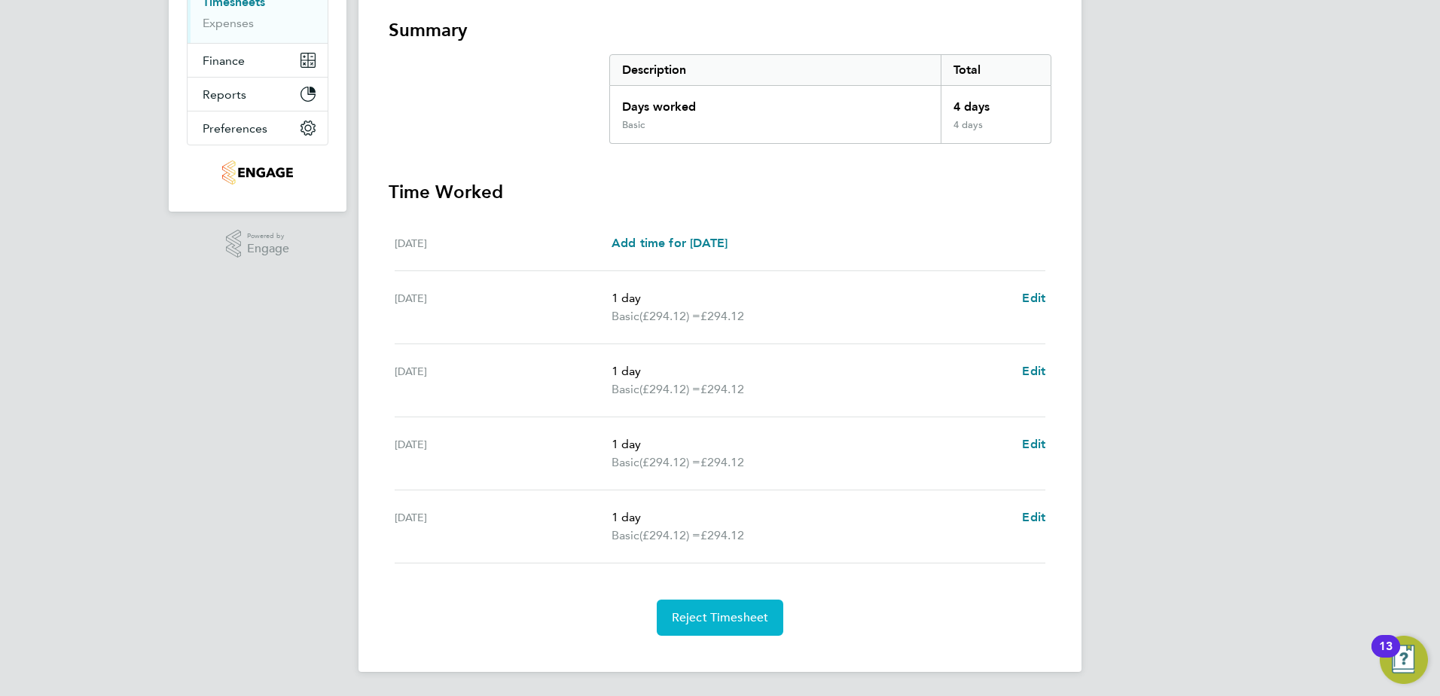
click at [731, 619] on span "Reject Timesheet" at bounding box center [720, 617] width 97 height 15
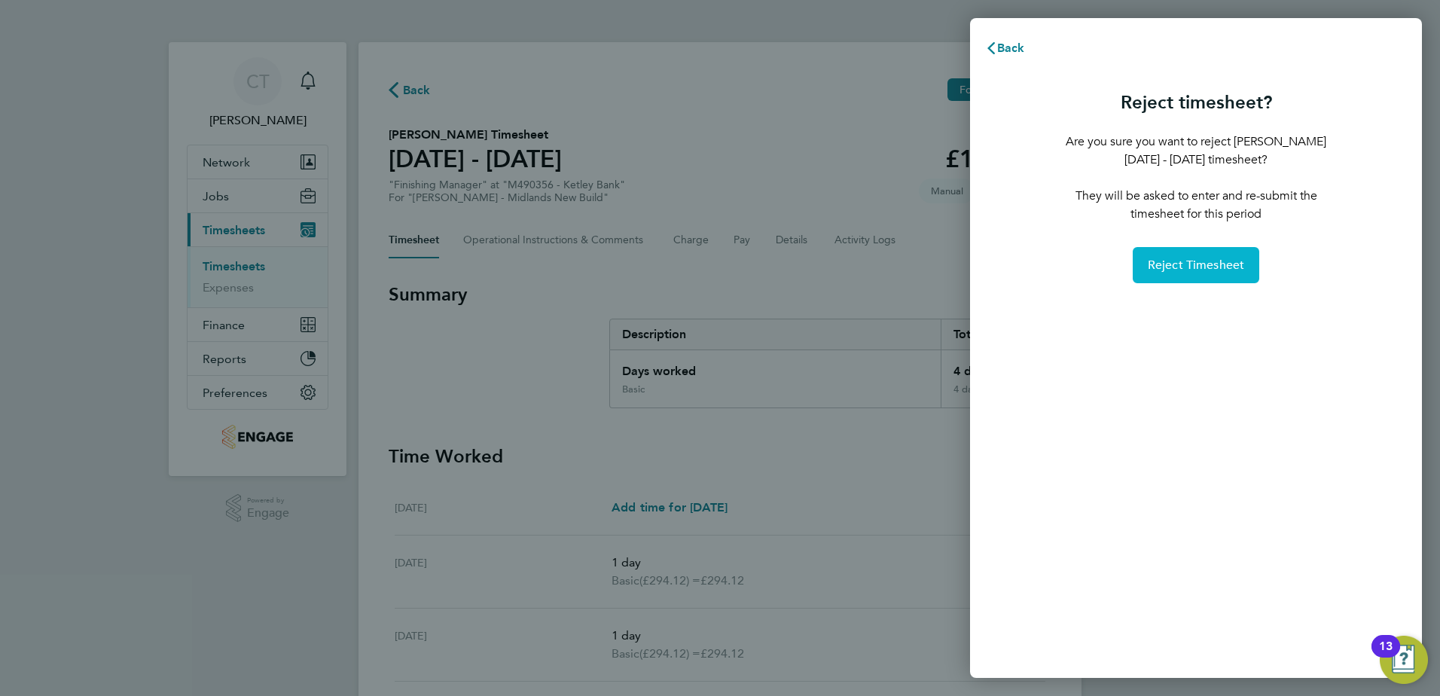
click at [1184, 268] on span "Reject Timesheet" at bounding box center [1195, 264] width 97 height 15
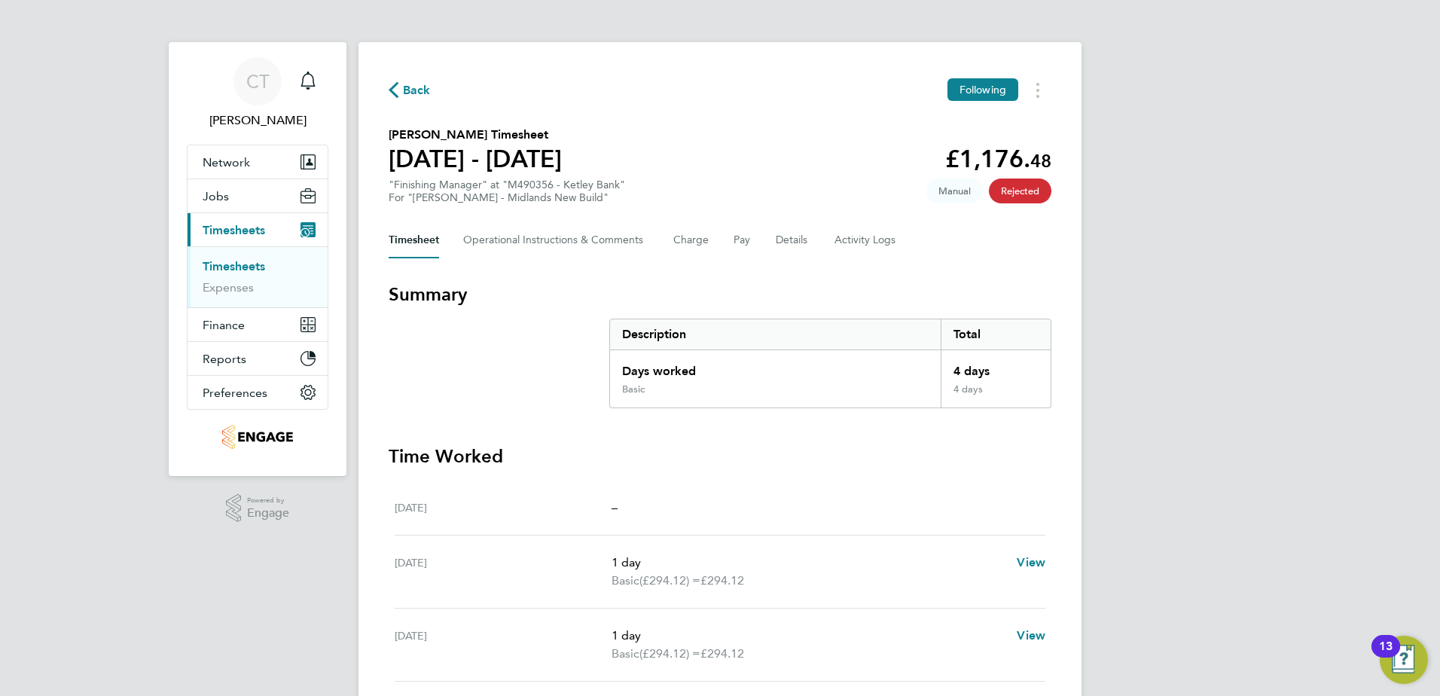
click at [414, 90] on span "Back" at bounding box center [417, 90] width 28 height 18
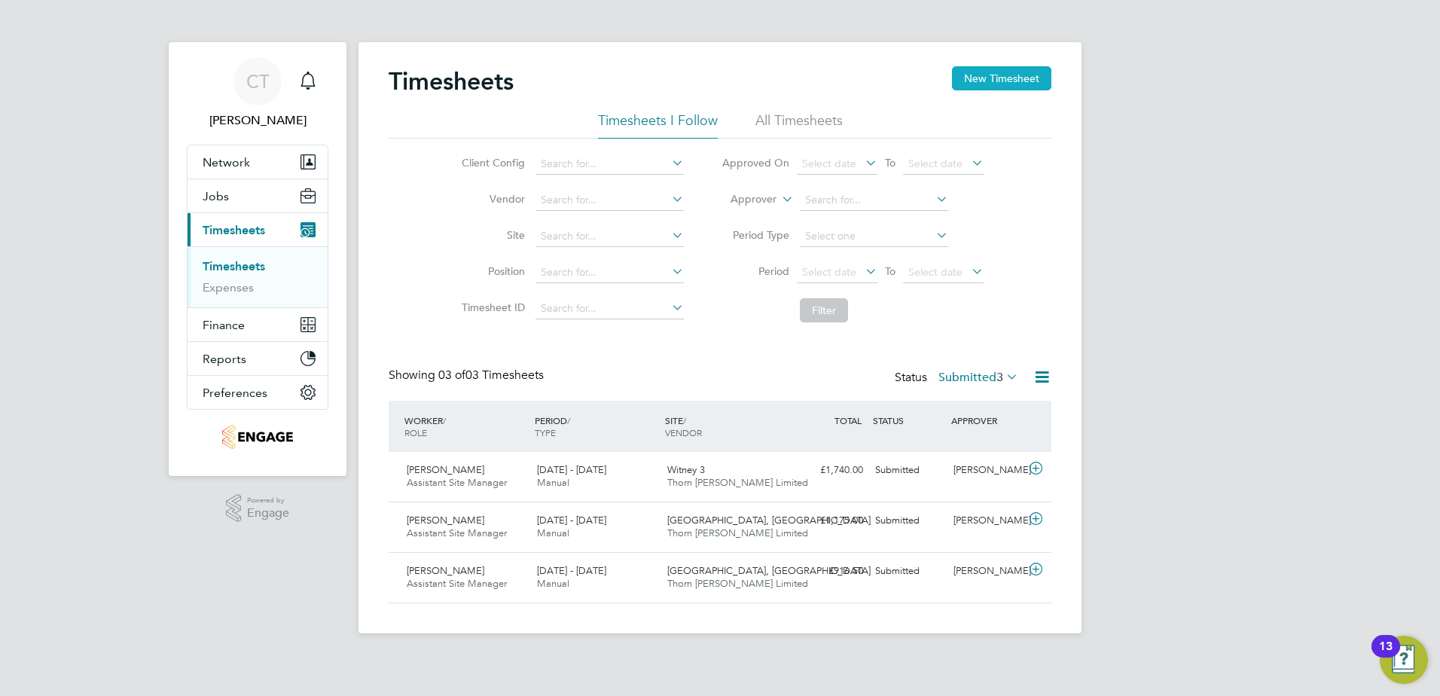
click at [986, 76] on button "New Timesheet" at bounding box center [1001, 78] width 99 height 24
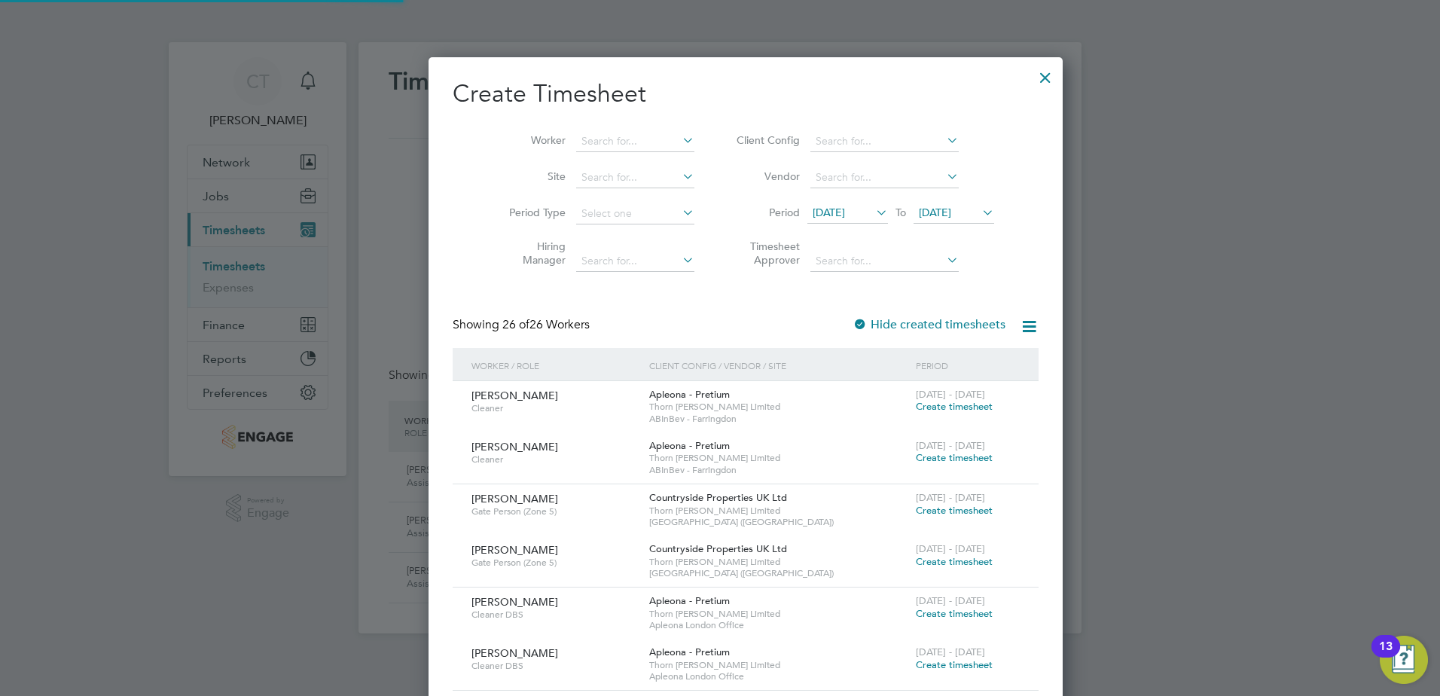
scroll to position [2757, 583]
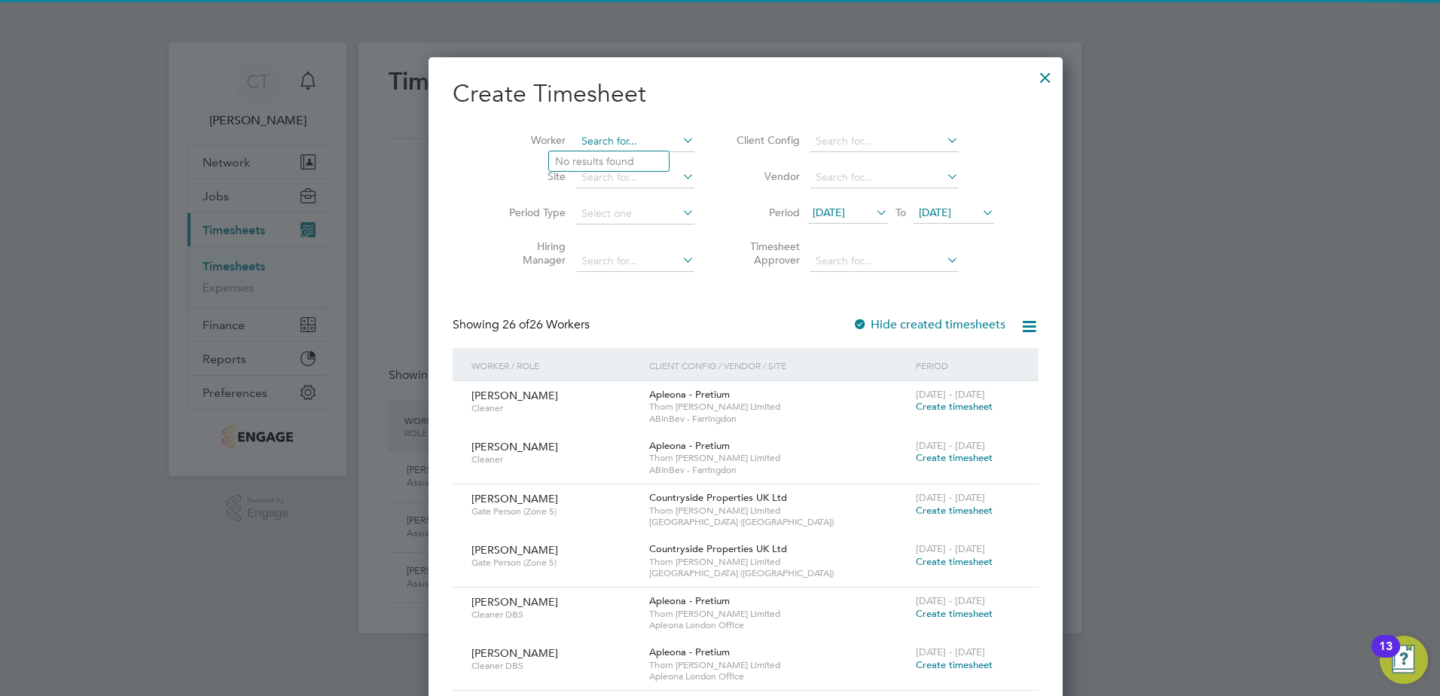
click at [612, 134] on input at bounding box center [635, 141] width 118 height 21
click at [610, 163] on li "Tevin Bolt" at bounding box center [609, 161] width 120 height 20
type input "Tevin Bolt"
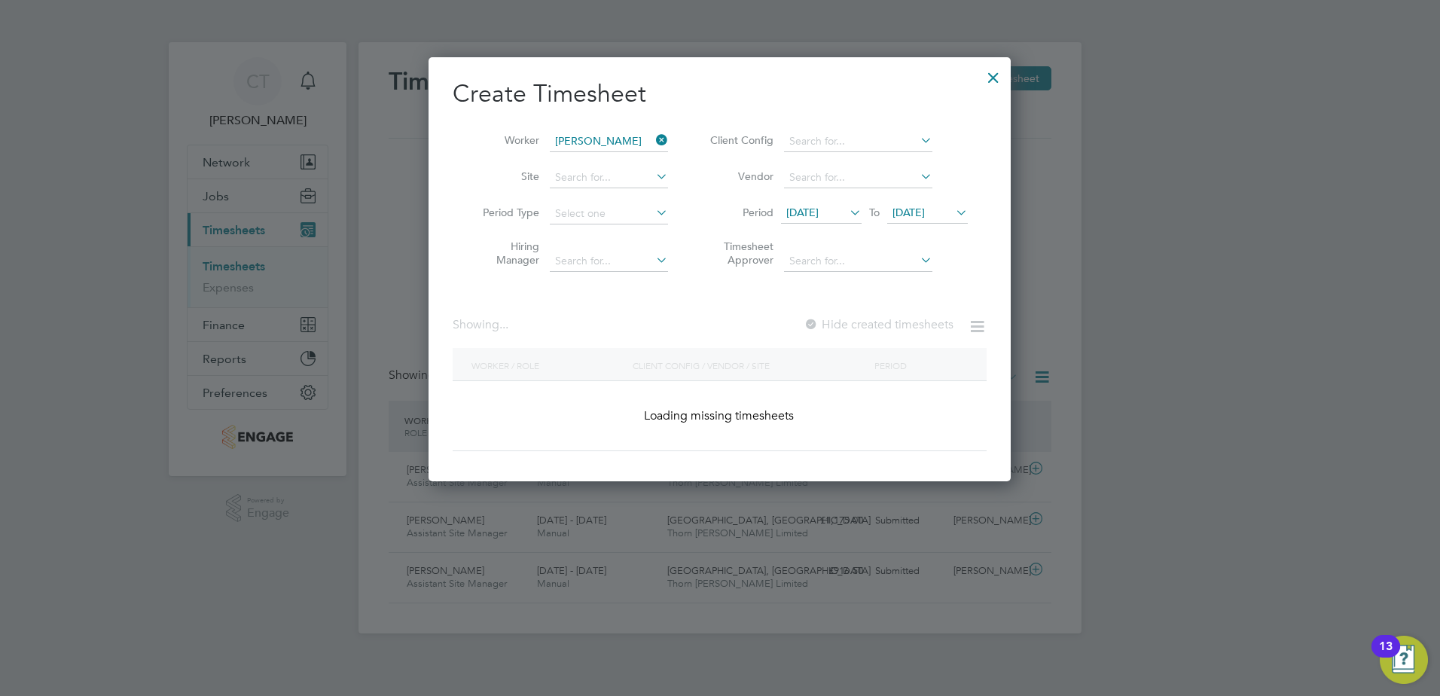
scroll to position [509, 583]
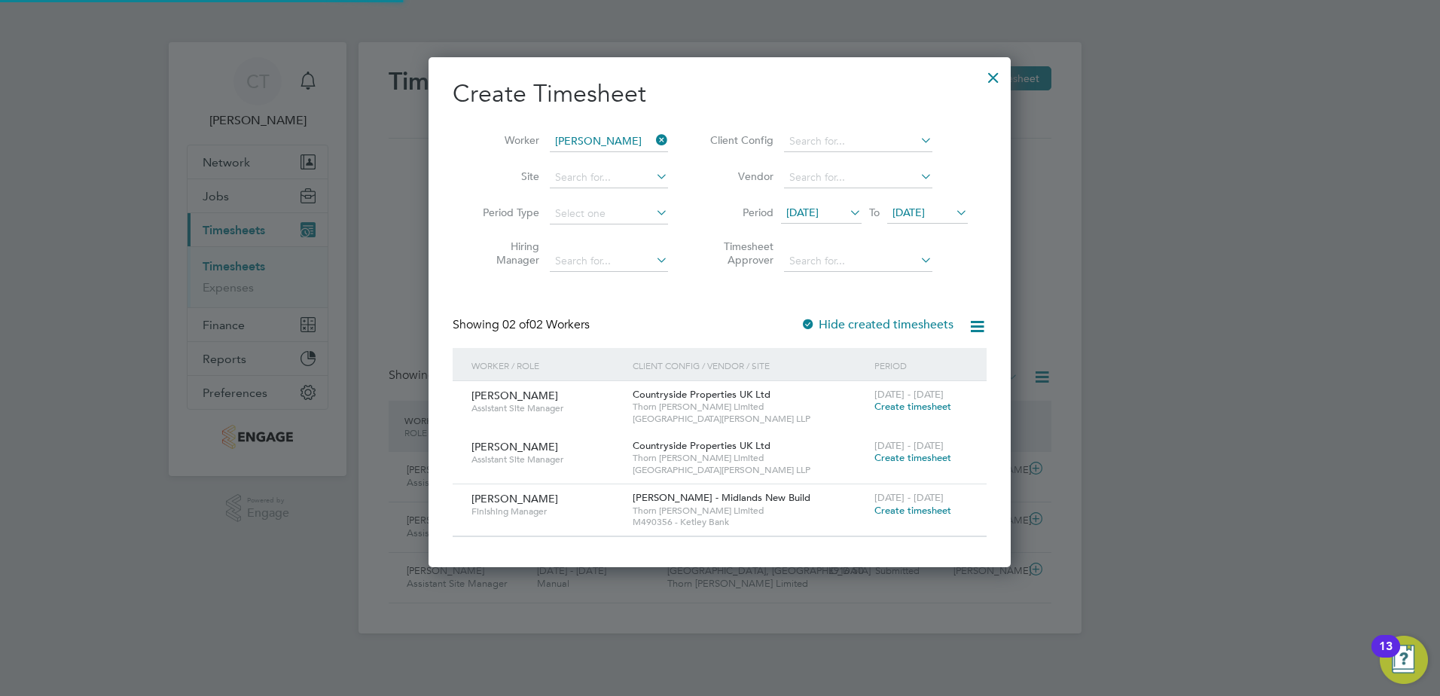
click at [827, 201] on li "Period 19 Aug 2025 To 26 Aug 2025" at bounding box center [837, 214] width 300 height 36
click at [901, 507] on span "Create timesheet" at bounding box center [912, 510] width 77 height 13
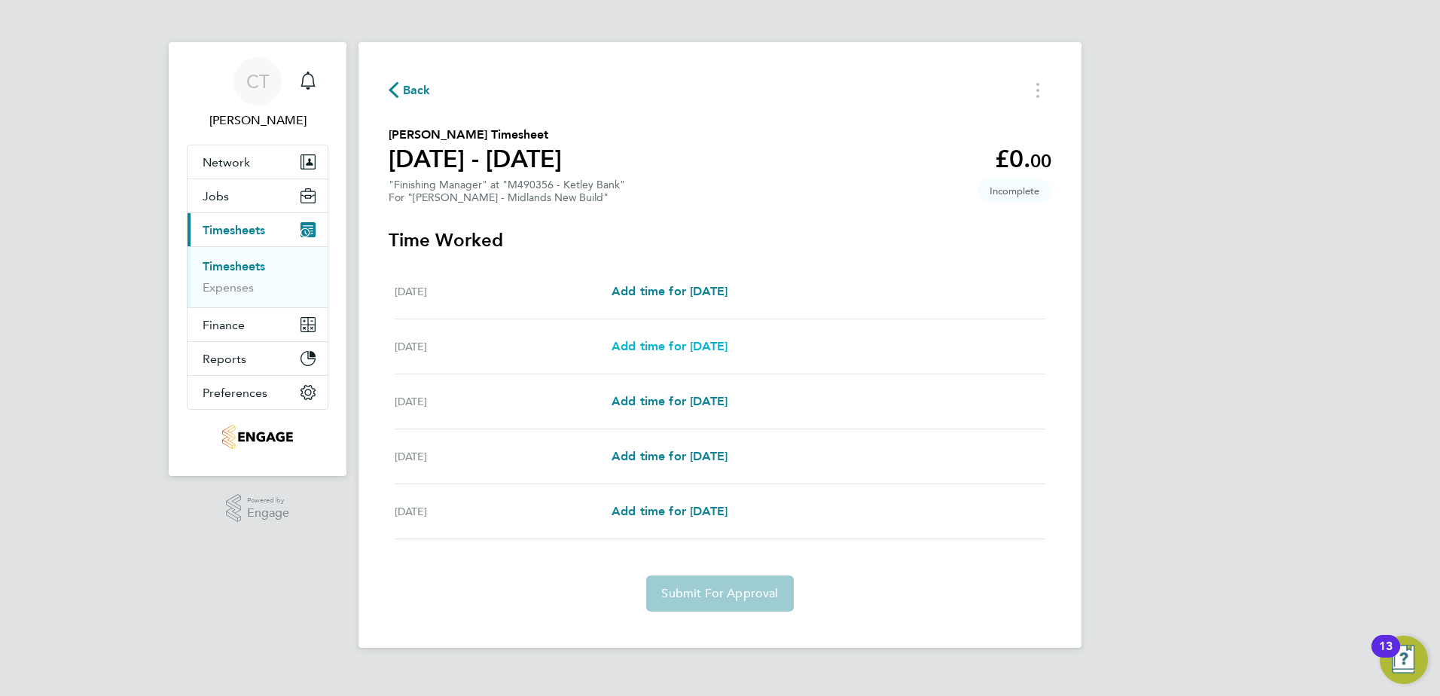
click at [693, 341] on span "Add time for Tue 26 Aug" at bounding box center [669, 346] width 116 height 14
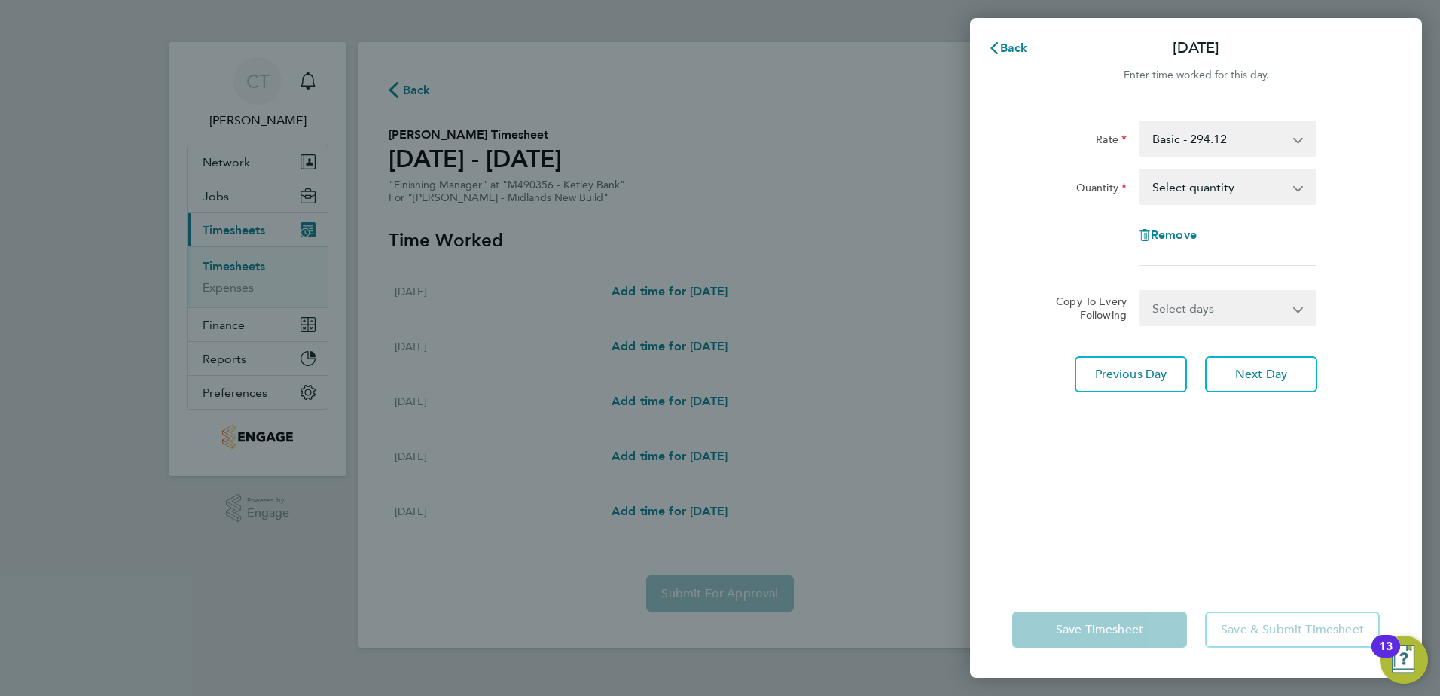
click at [1251, 203] on select "Select quantity 0.5 1" at bounding box center [1218, 186] width 157 height 33
select select "1"
click at [1140, 170] on select "Select quantity 0.5 1" at bounding box center [1218, 186] width 157 height 33
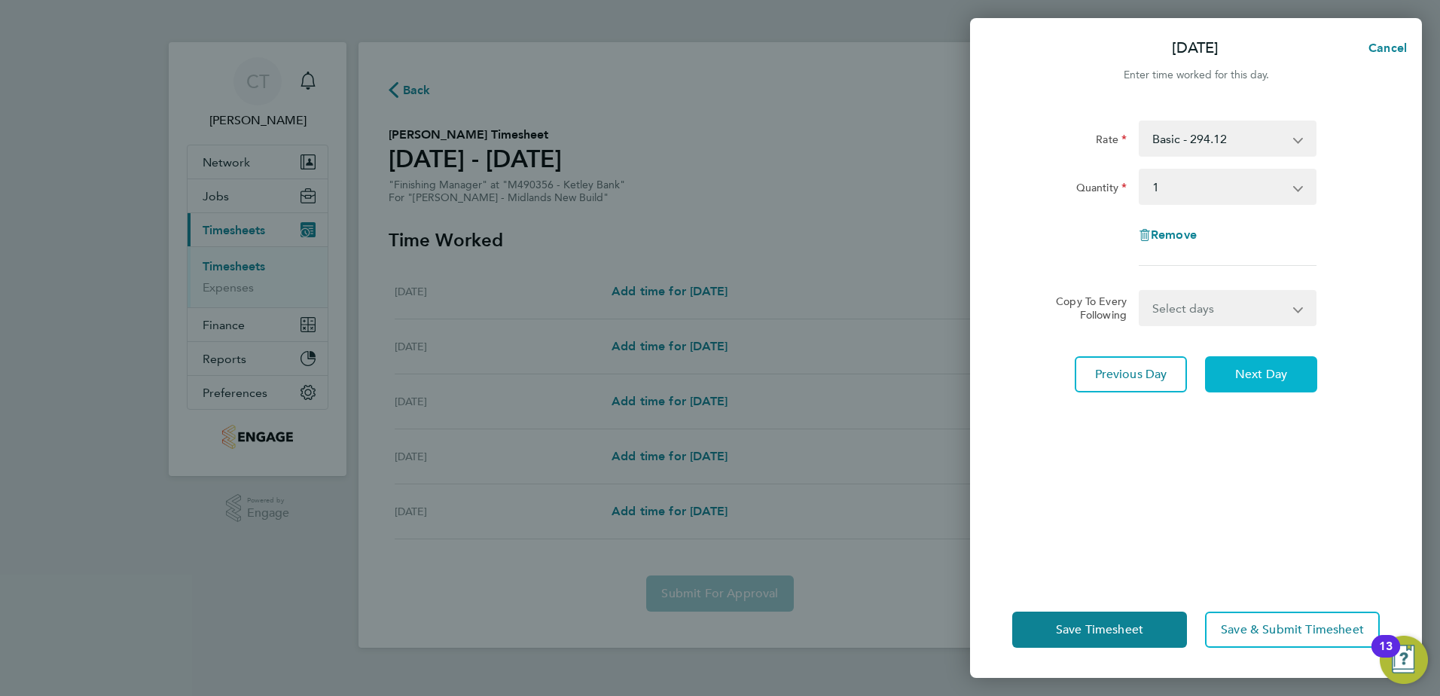
click at [1268, 371] on span "Next Day" at bounding box center [1261, 374] width 52 height 15
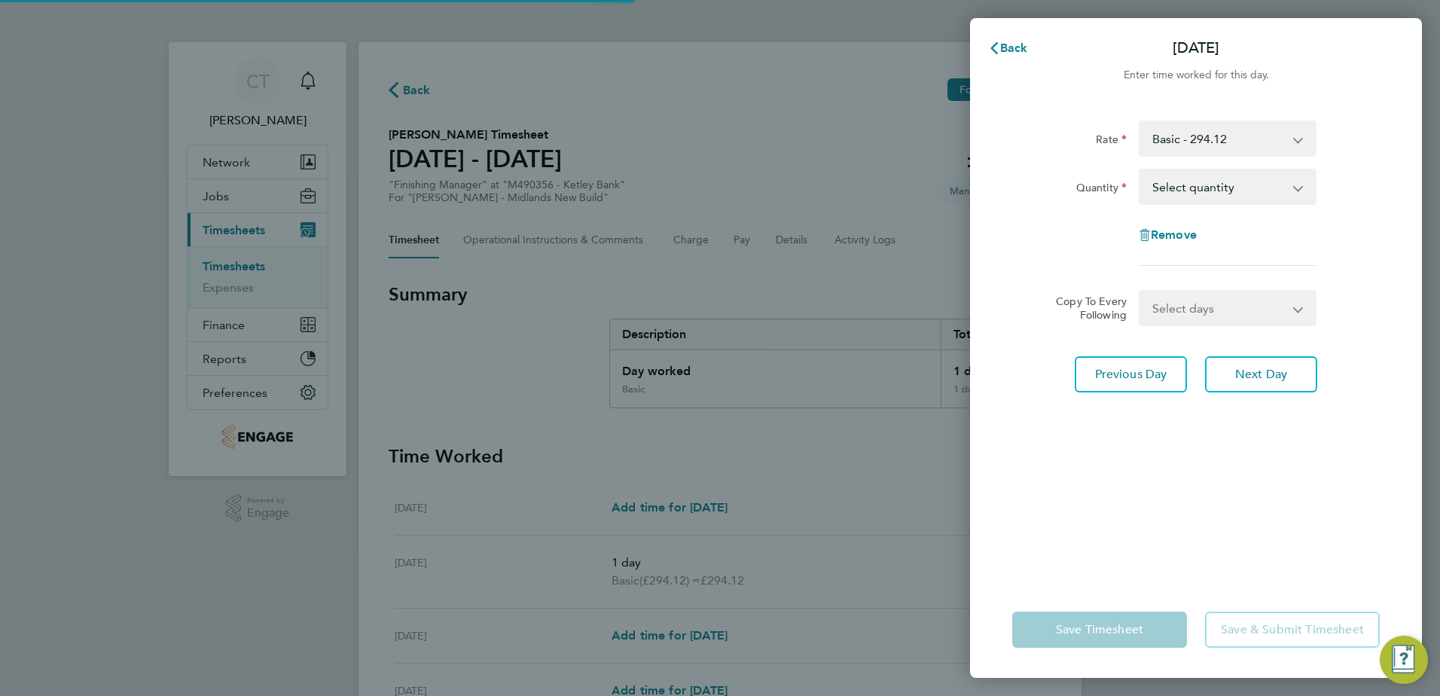
click at [1257, 189] on select "Select quantity 0.5 1" at bounding box center [1218, 186] width 157 height 33
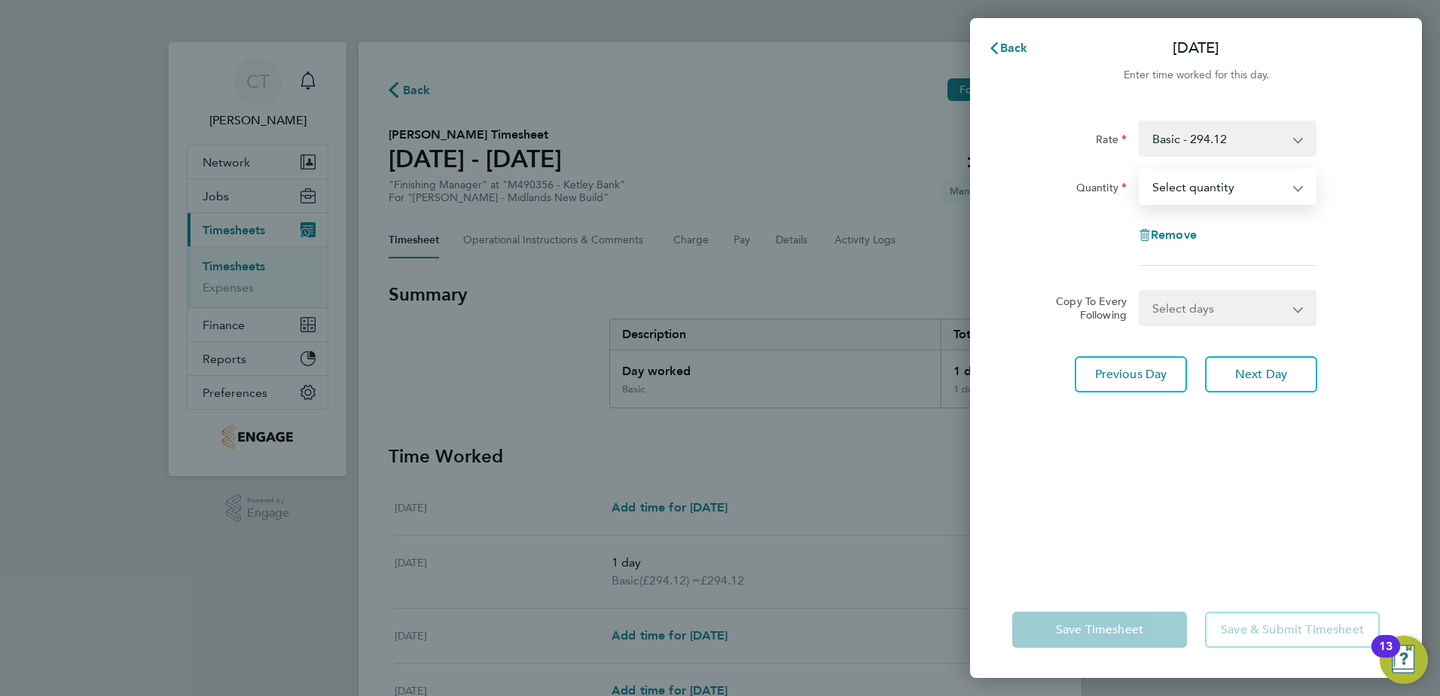
click at [1260, 192] on select "Select quantity 0.5 1" at bounding box center [1218, 186] width 157 height 33
select select "1"
click at [1140, 170] on select "Select quantity 0.5 1" at bounding box center [1218, 186] width 157 height 33
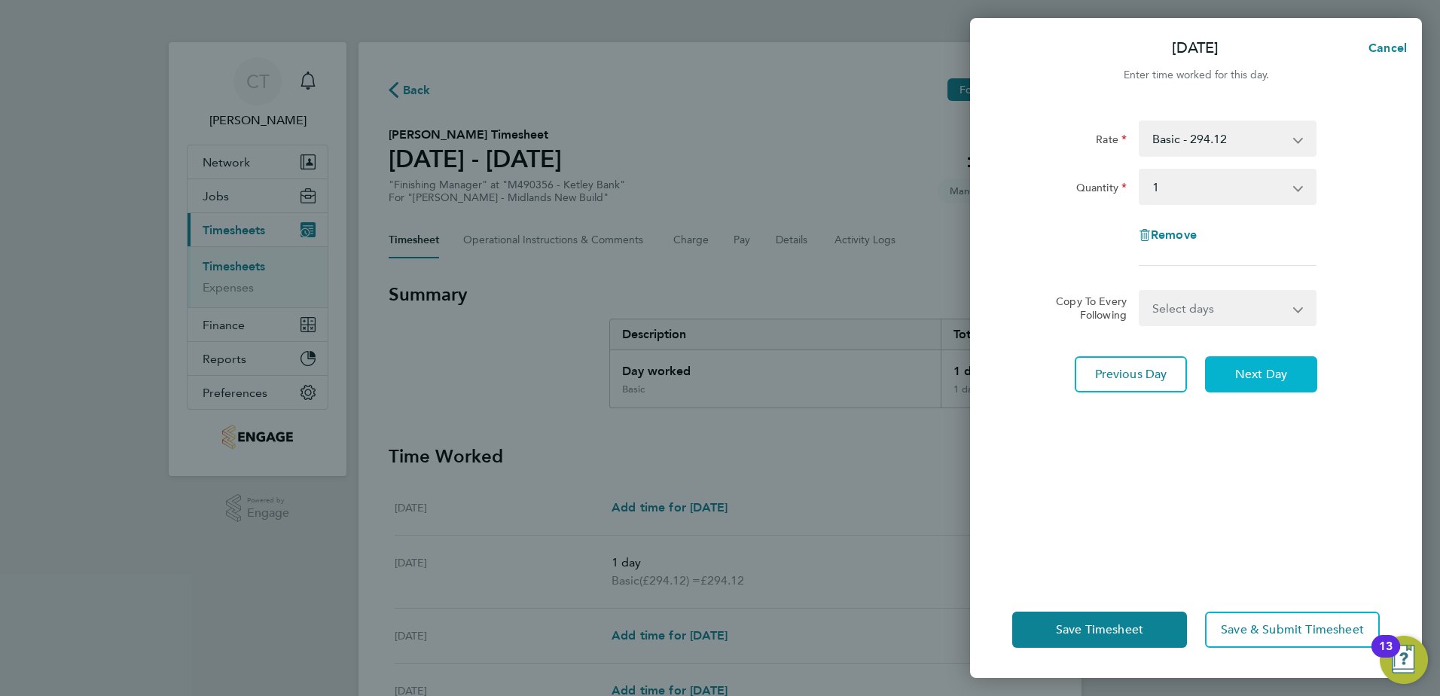
click at [1254, 380] on span "Next Day" at bounding box center [1261, 374] width 52 height 15
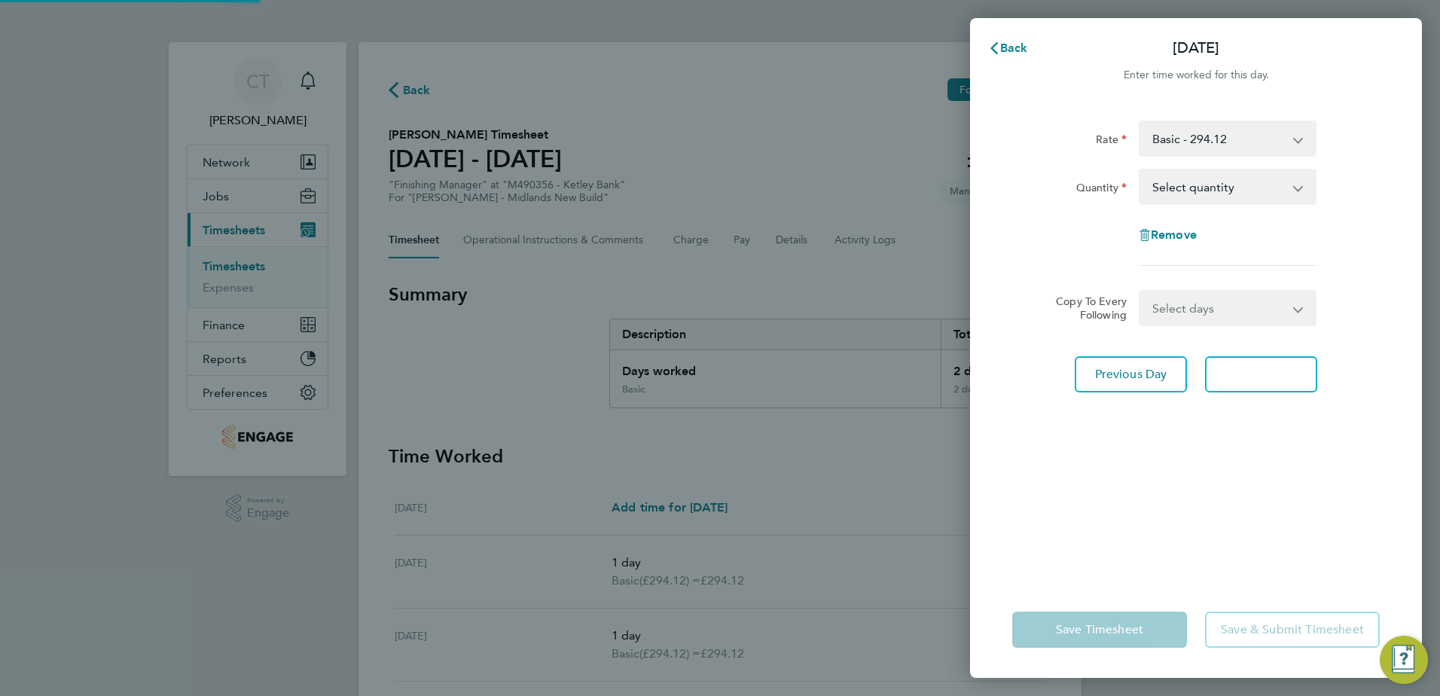
click at [1258, 199] on select "Select quantity 0.5 1" at bounding box center [1218, 186] width 157 height 33
select select "1"
click at [1140, 170] on select "Select quantity 0.5 1" at bounding box center [1218, 186] width 157 height 33
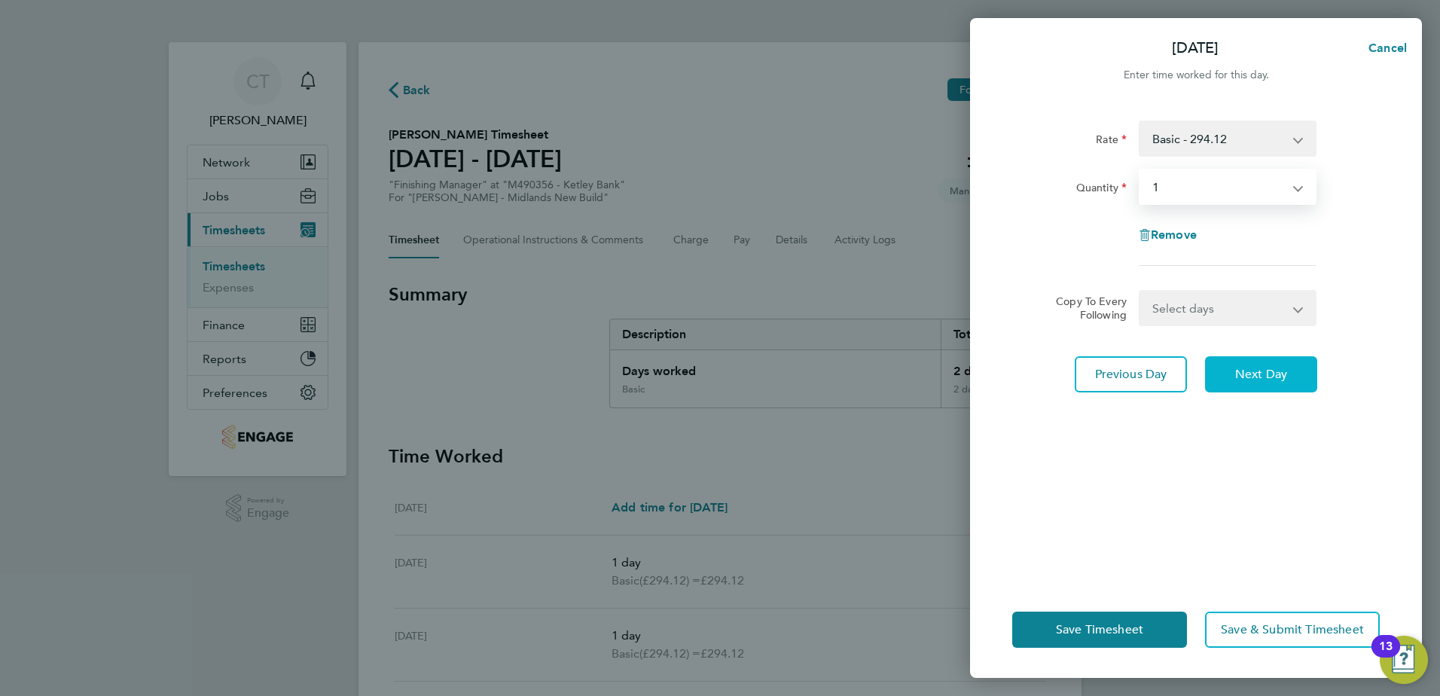
click at [1257, 367] on span "Next Day" at bounding box center [1261, 374] width 52 height 15
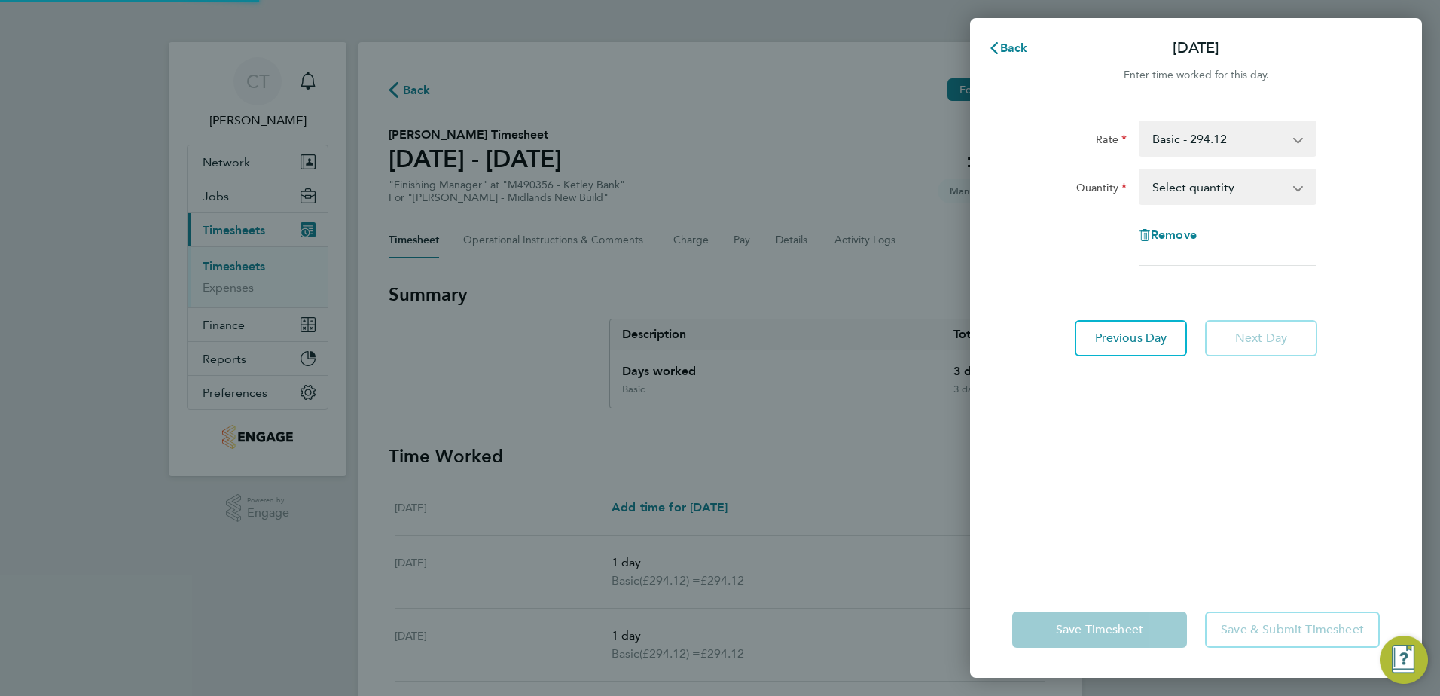
click at [1245, 181] on select "Select quantity 0.5 1" at bounding box center [1218, 186] width 157 height 33
select select "1"
click at [1140, 170] on select "Select quantity 0.5 1" at bounding box center [1218, 186] width 157 height 33
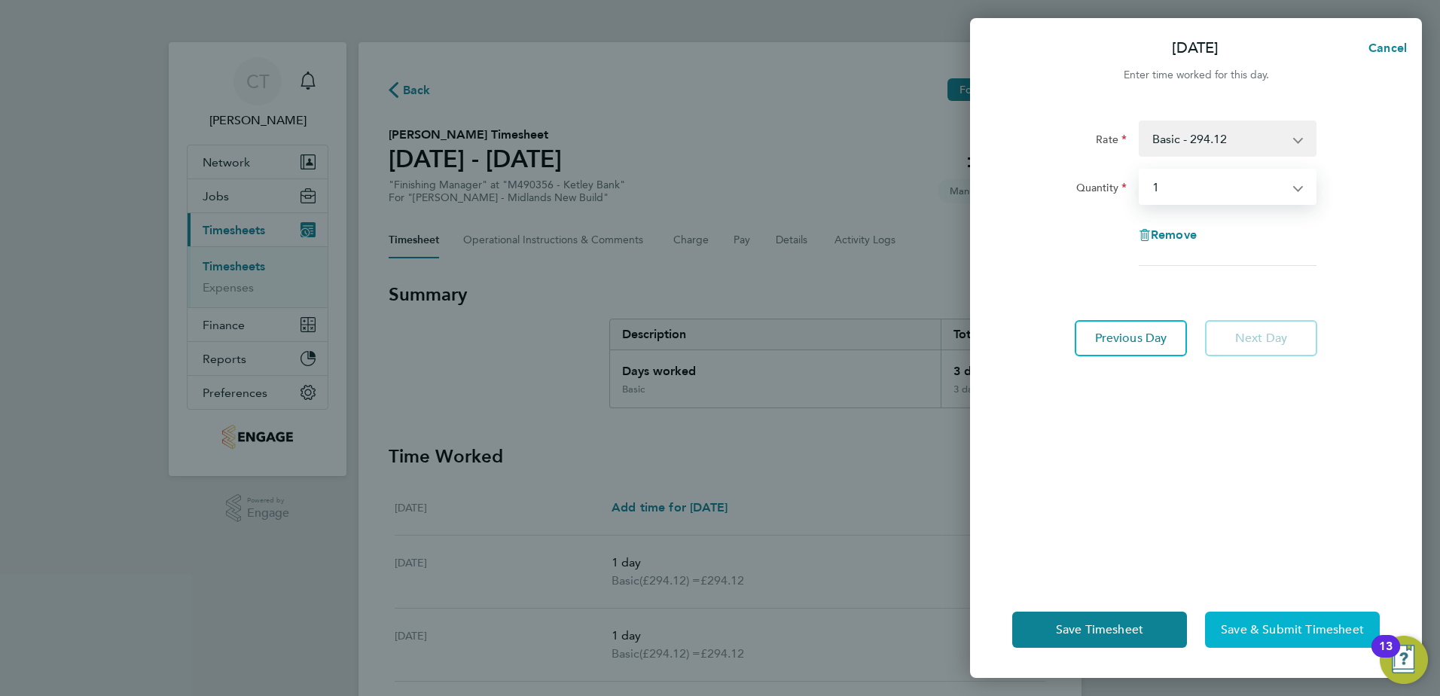
click at [1300, 632] on span "Save & Submit Timesheet" at bounding box center [1291, 629] width 143 height 15
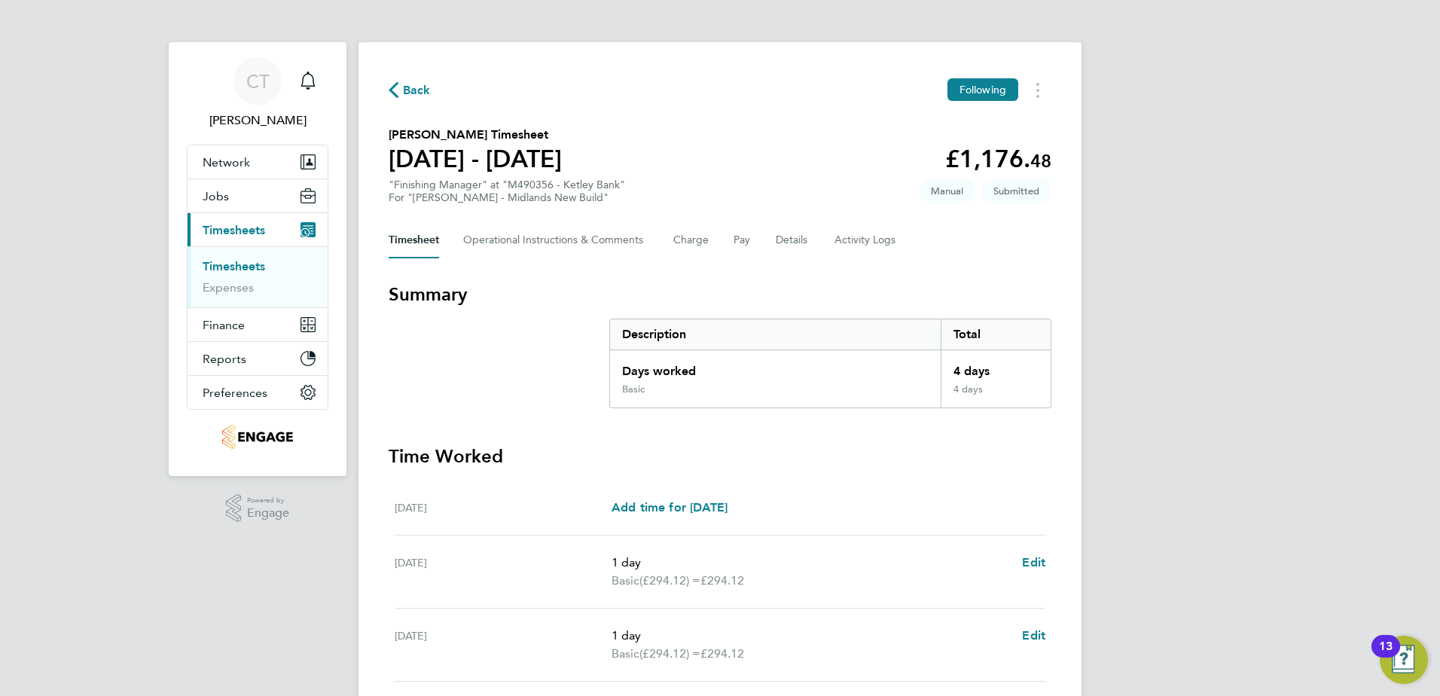
click at [414, 83] on span "Back" at bounding box center [417, 90] width 28 height 18
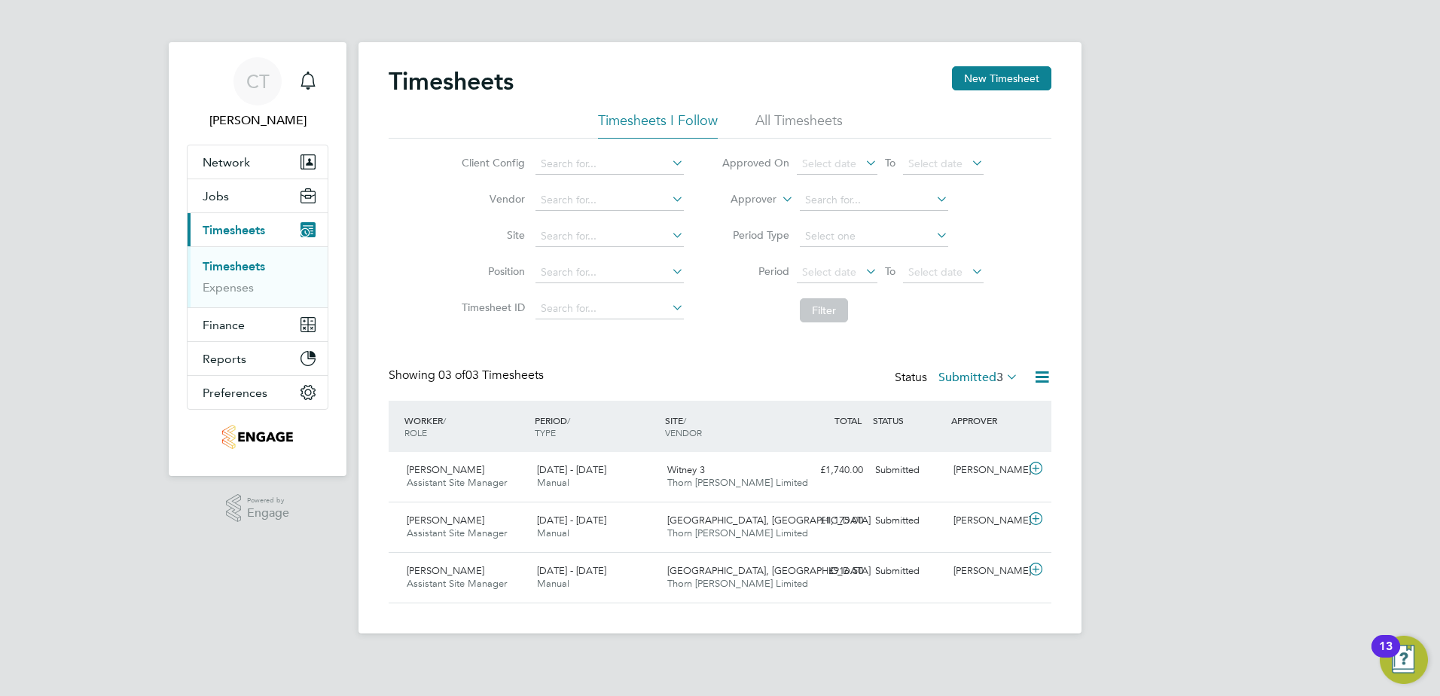
click at [990, 379] on label "Submitted 3" at bounding box center [978, 377] width 80 height 15
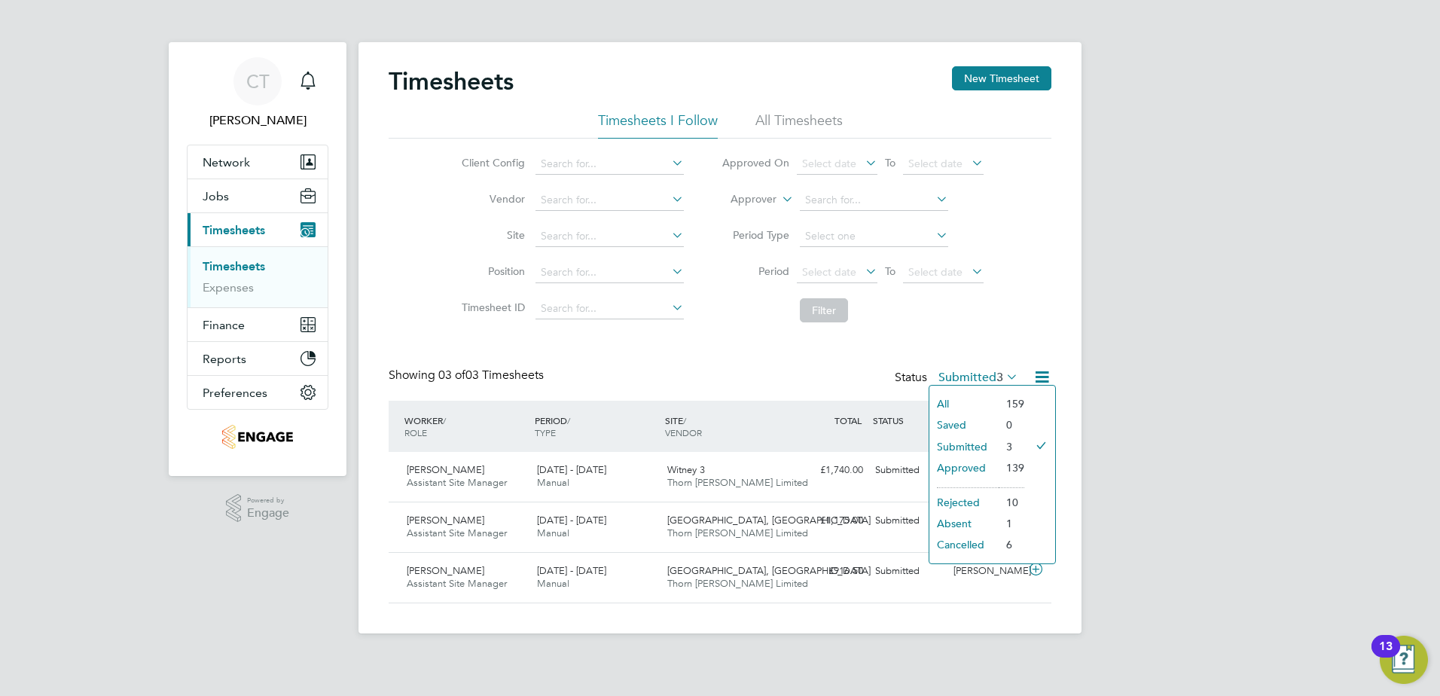
click at [983, 465] on li "Approved" at bounding box center [963, 467] width 69 height 21
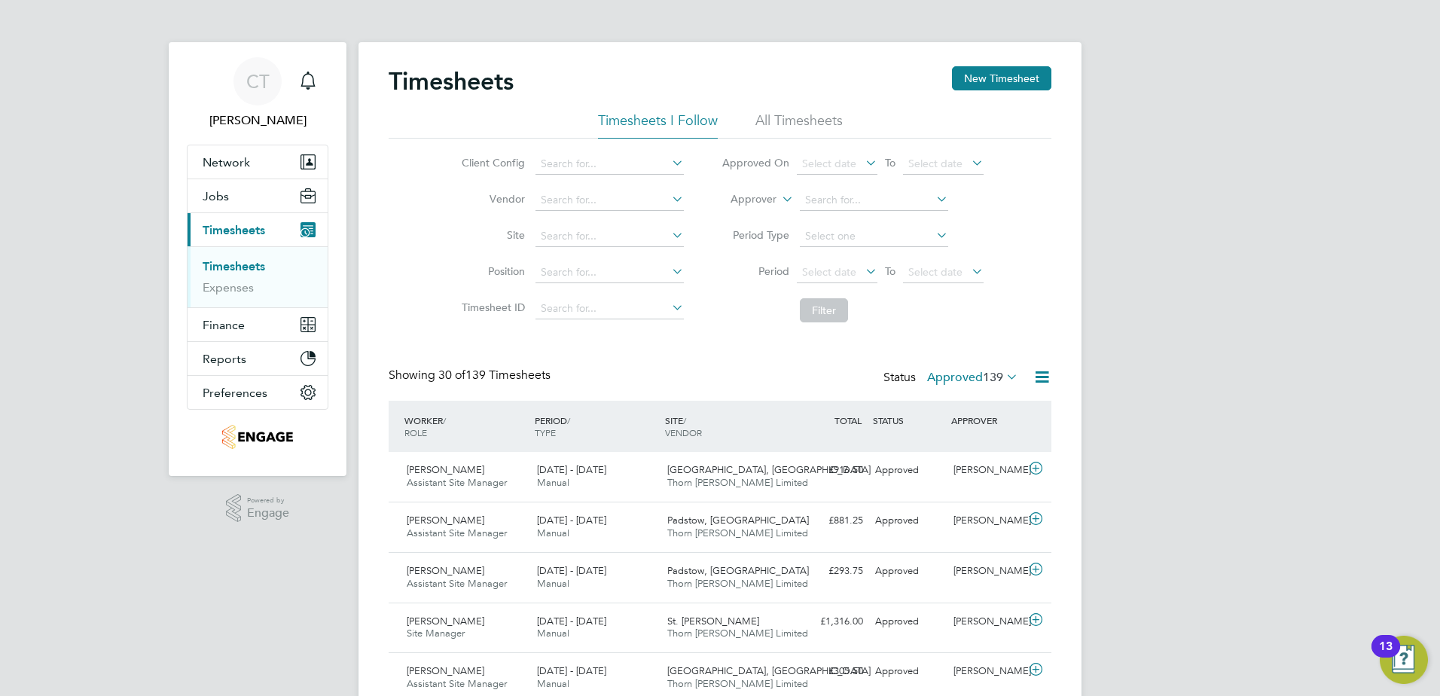
click at [970, 376] on label "Approved 139" at bounding box center [972, 377] width 91 height 15
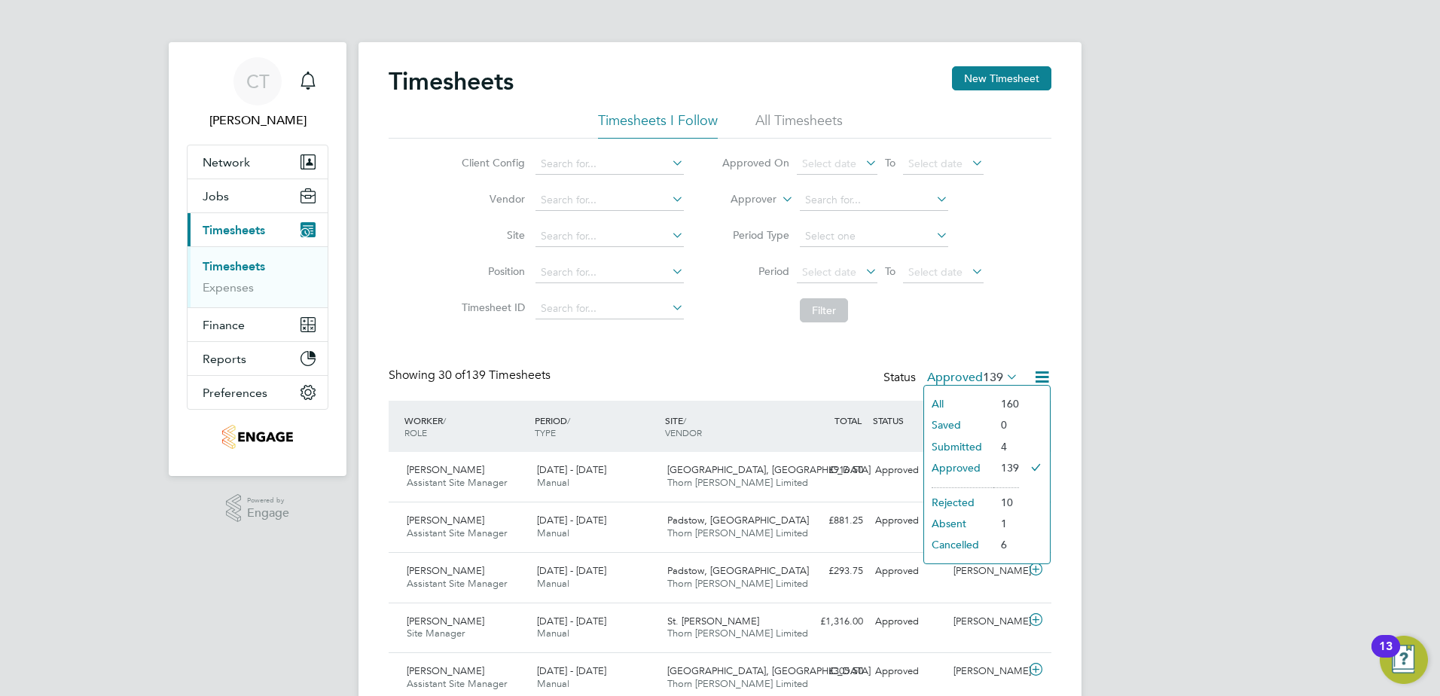
click at [952, 444] on li "Submitted" at bounding box center [958, 446] width 69 height 21
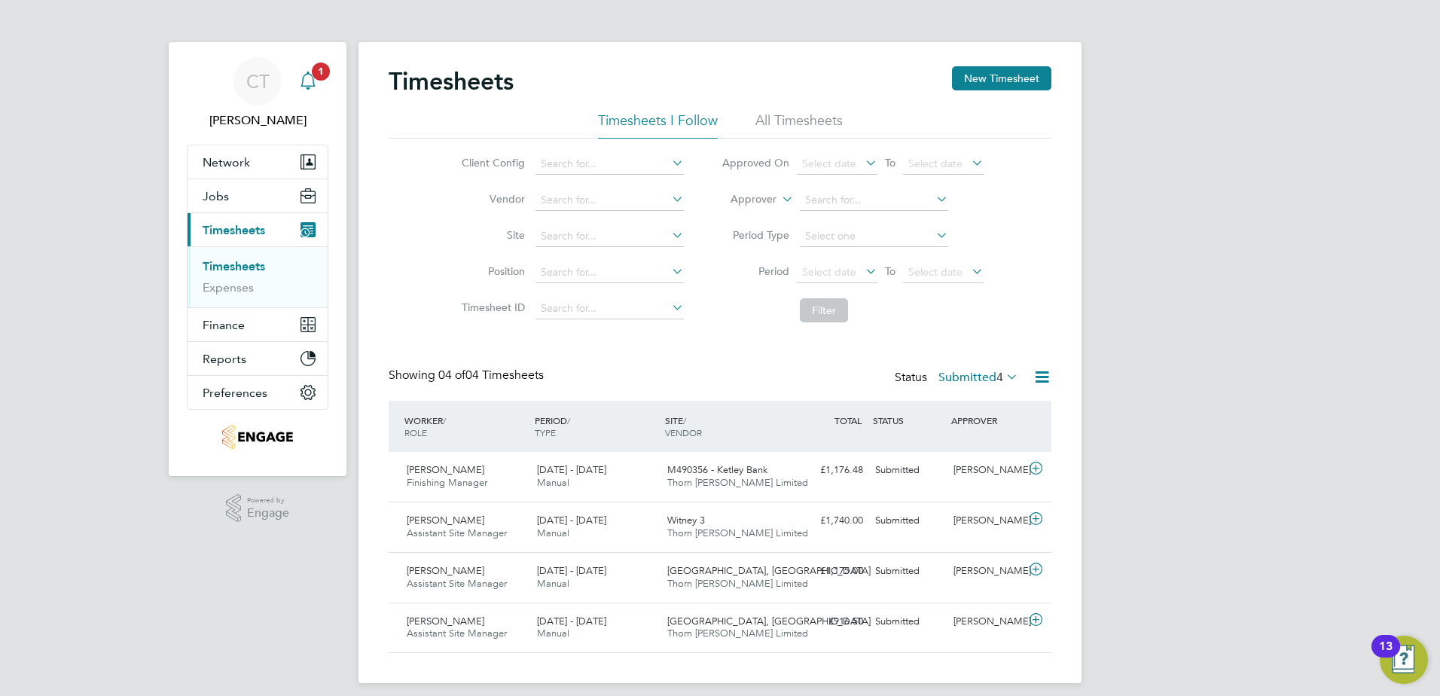
click at [314, 80] on icon "Main navigation" at bounding box center [308, 81] width 18 height 18
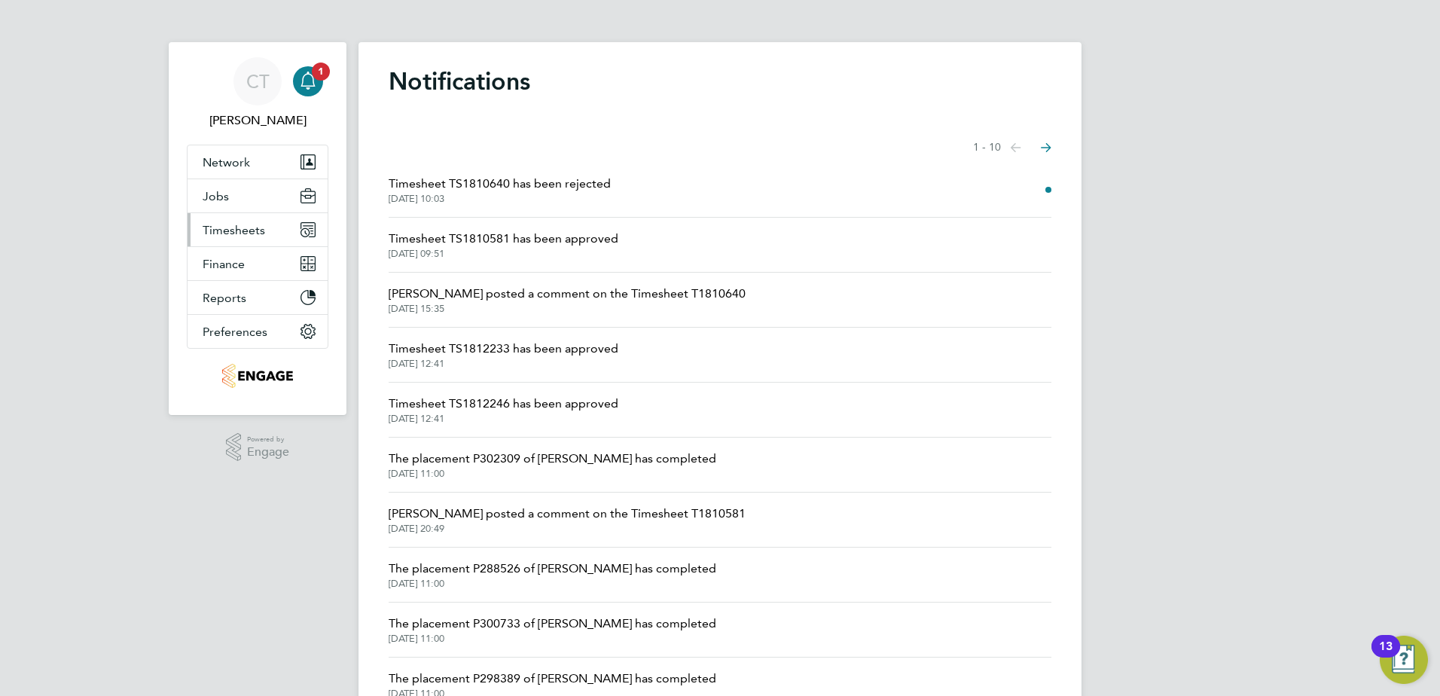
click at [242, 227] on span "Timesheets" at bounding box center [234, 230] width 62 height 14
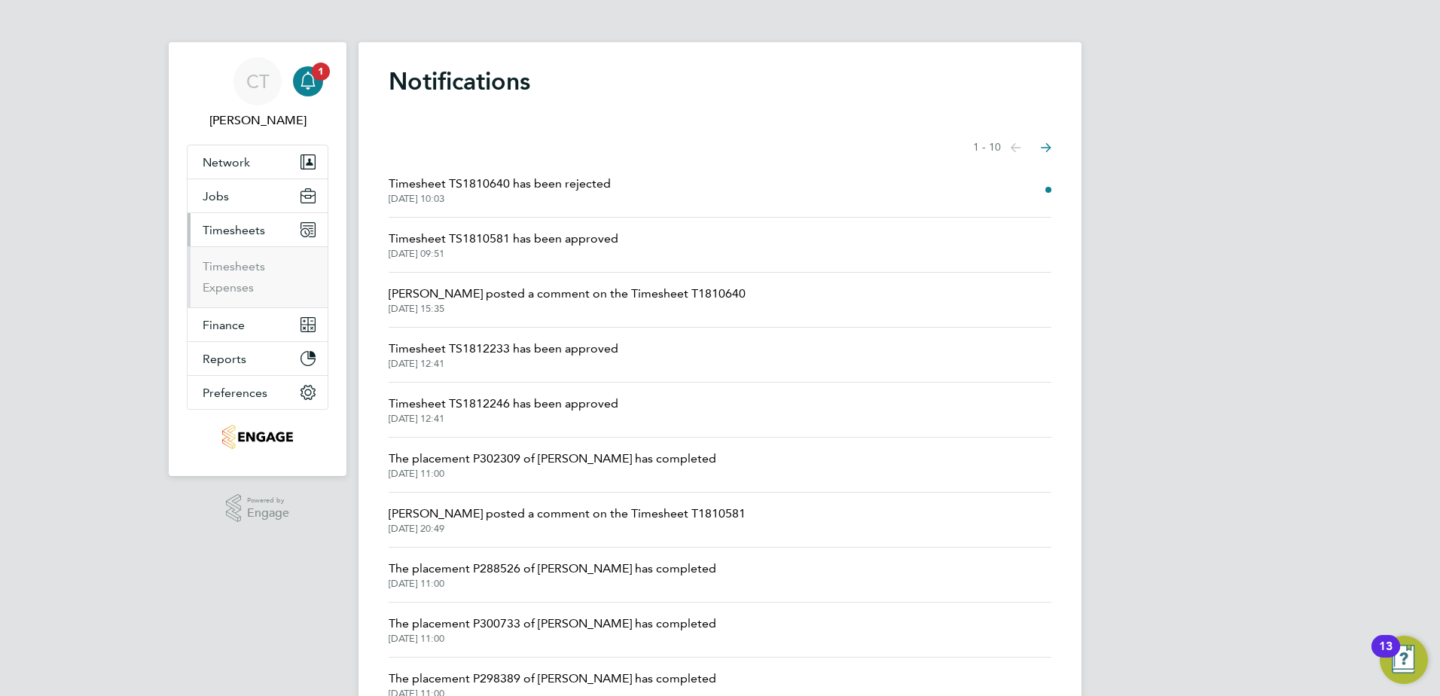
click at [238, 227] on span "Timesheets" at bounding box center [234, 230] width 62 height 14
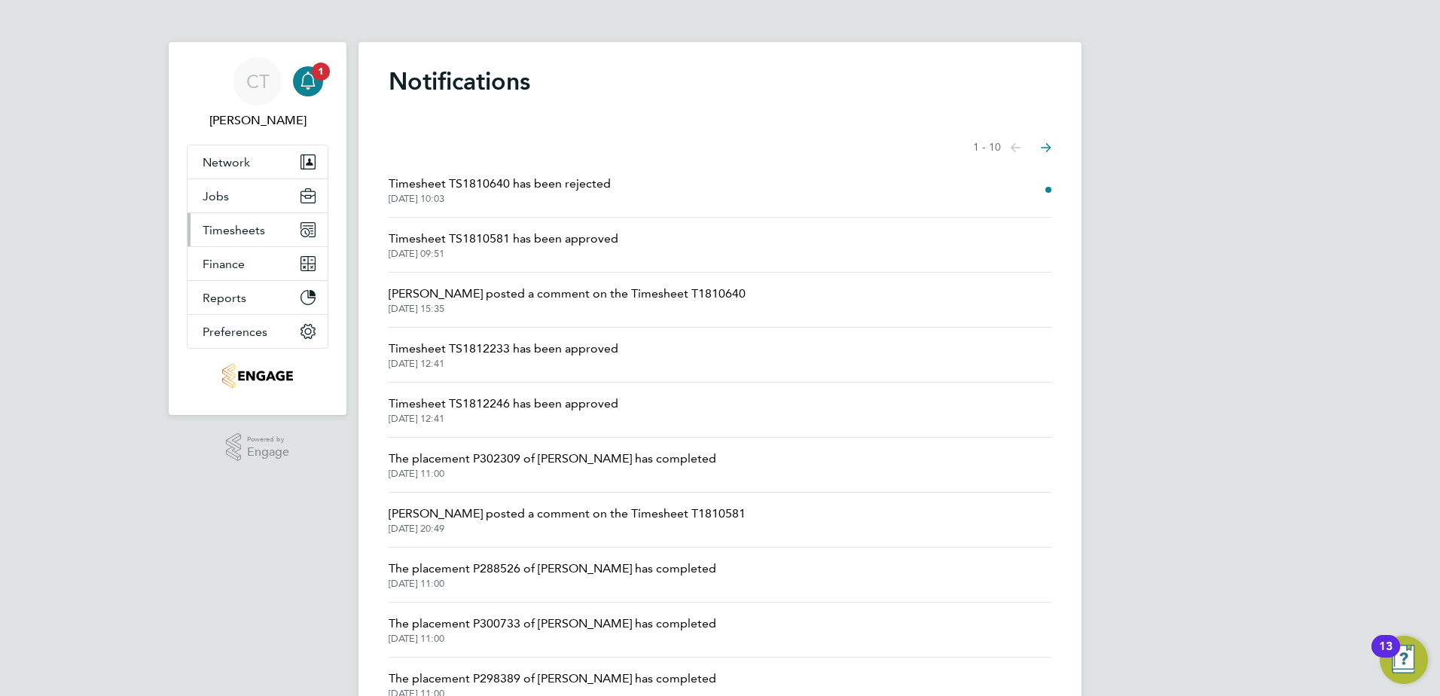
click at [237, 227] on span "Timesheets" at bounding box center [234, 230] width 62 height 14
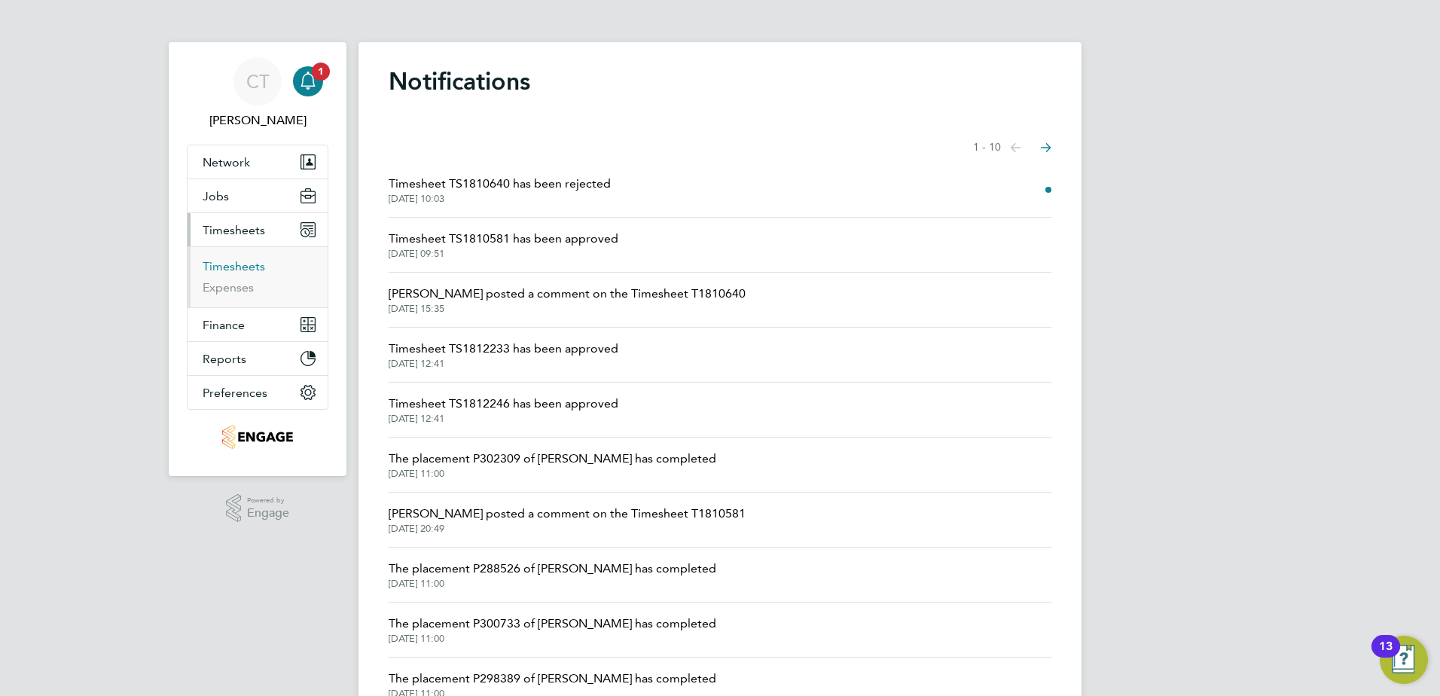
click at [227, 267] on link "Timesheets" at bounding box center [234, 266] width 62 height 14
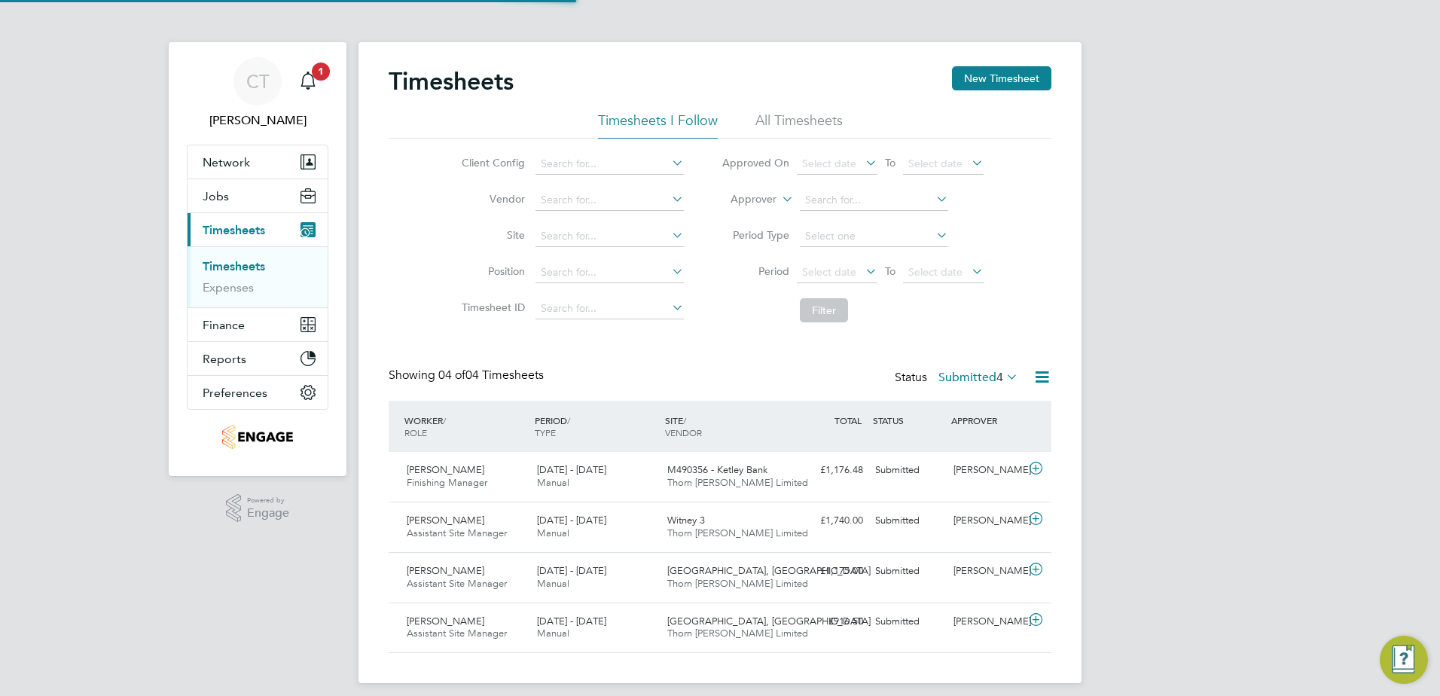
scroll to position [38, 131]
click at [321, 81] on div "Main navigation" at bounding box center [308, 81] width 30 height 30
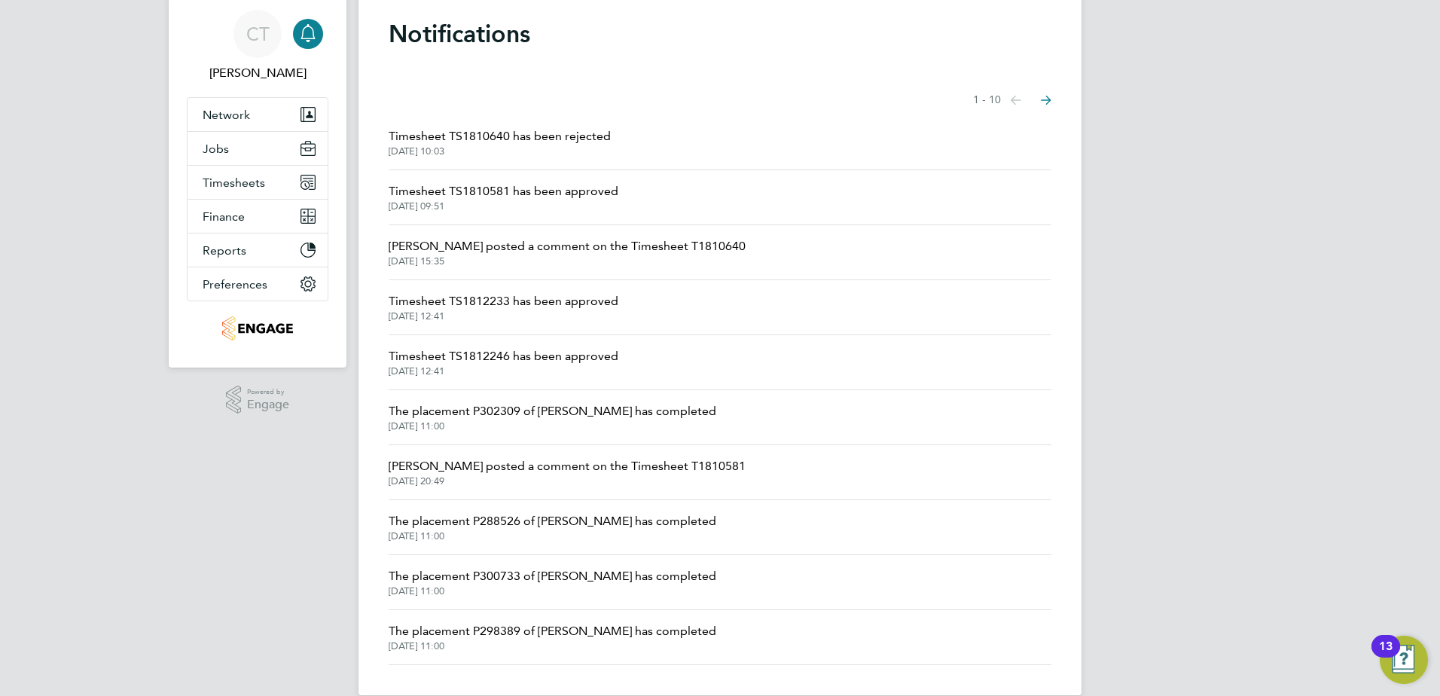
scroll to position [71, 0]
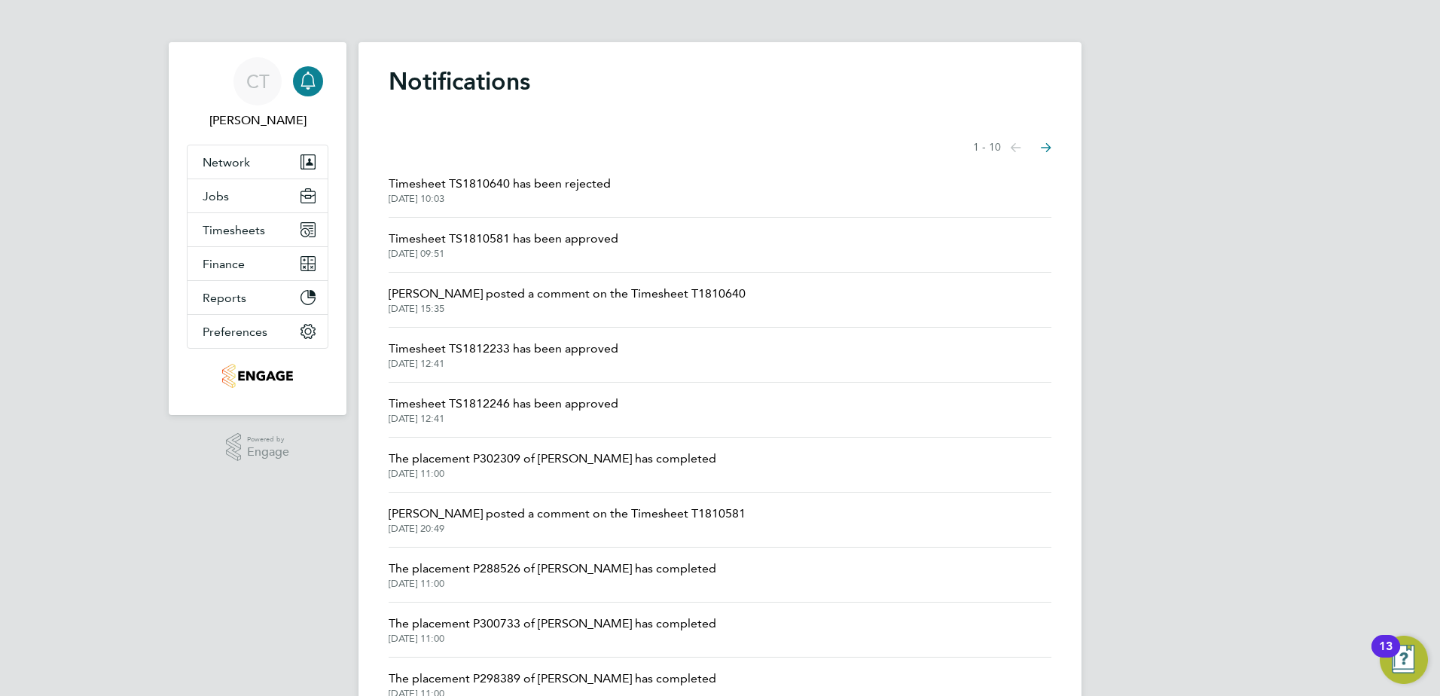
click at [614, 245] on span "Timesheet TS1810581 has been approved" at bounding box center [503, 239] width 230 height 18
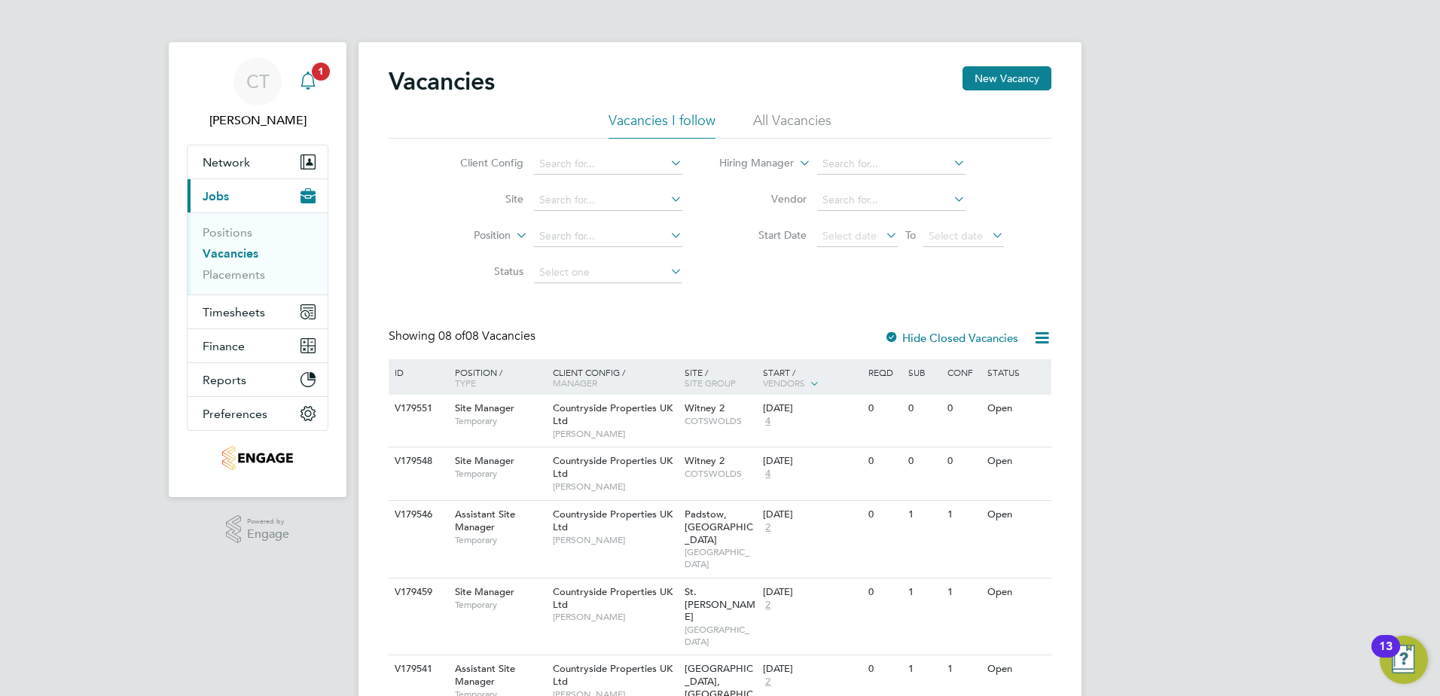
click at [307, 84] on icon "Main navigation" at bounding box center [308, 81] width 18 height 18
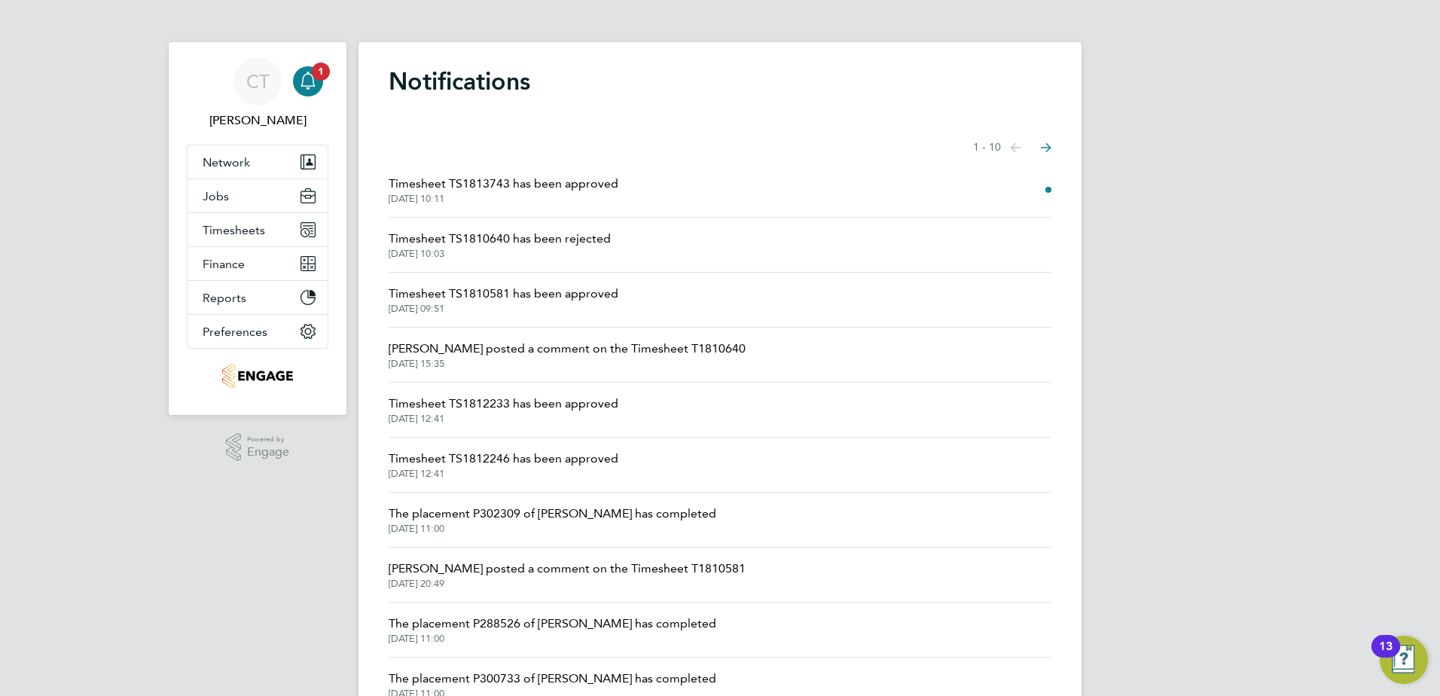
click at [515, 176] on span "Timesheet TS1813743 has been approved" at bounding box center [503, 184] width 230 height 18
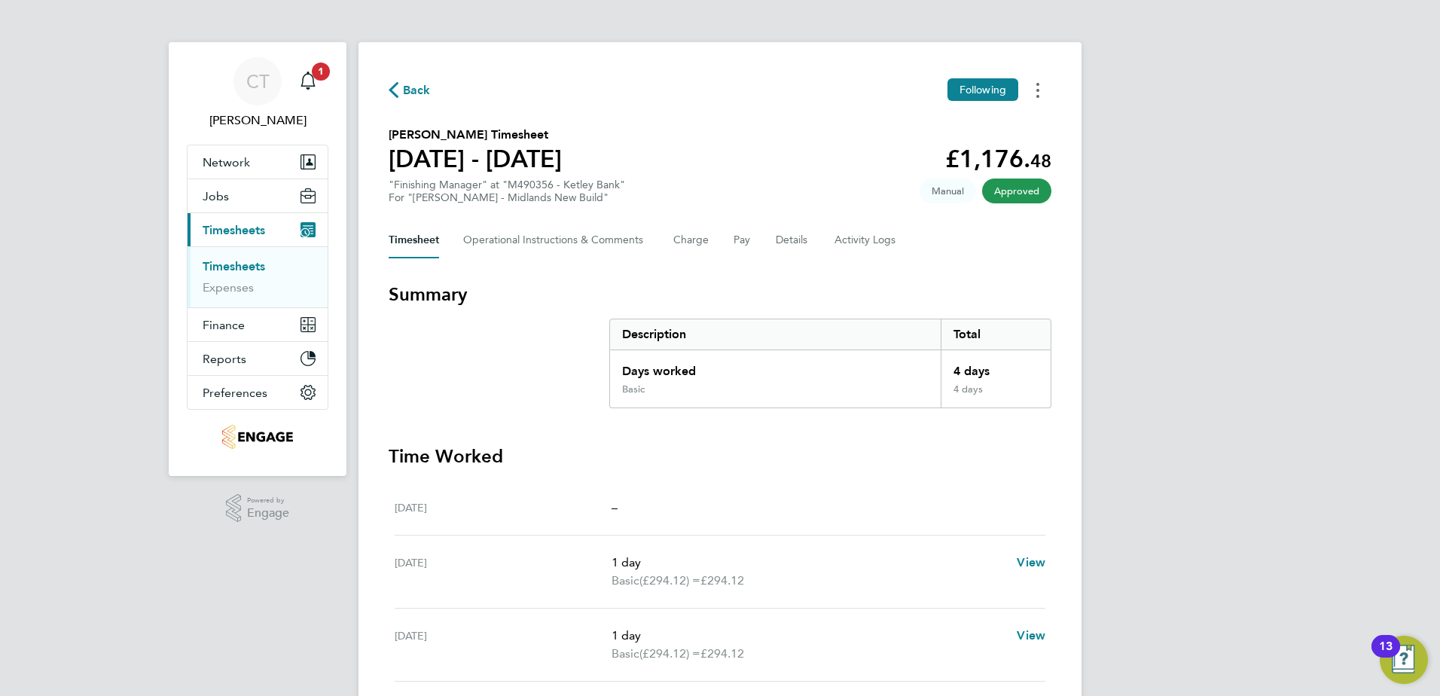
click at [1031, 89] on button "Timesheets Menu" at bounding box center [1037, 89] width 27 height 23
click at [965, 132] on link "Download timesheet" at bounding box center [960, 123] width 181 height 30
click at [1194, 298] on div "CT [PERSON_NAME] Notifications Applications: Network Team Members Businesses Si…" at bounding box center [720, 444] width 1440 height 888
